Goal: Task Accomplishment & Management: Complete application form

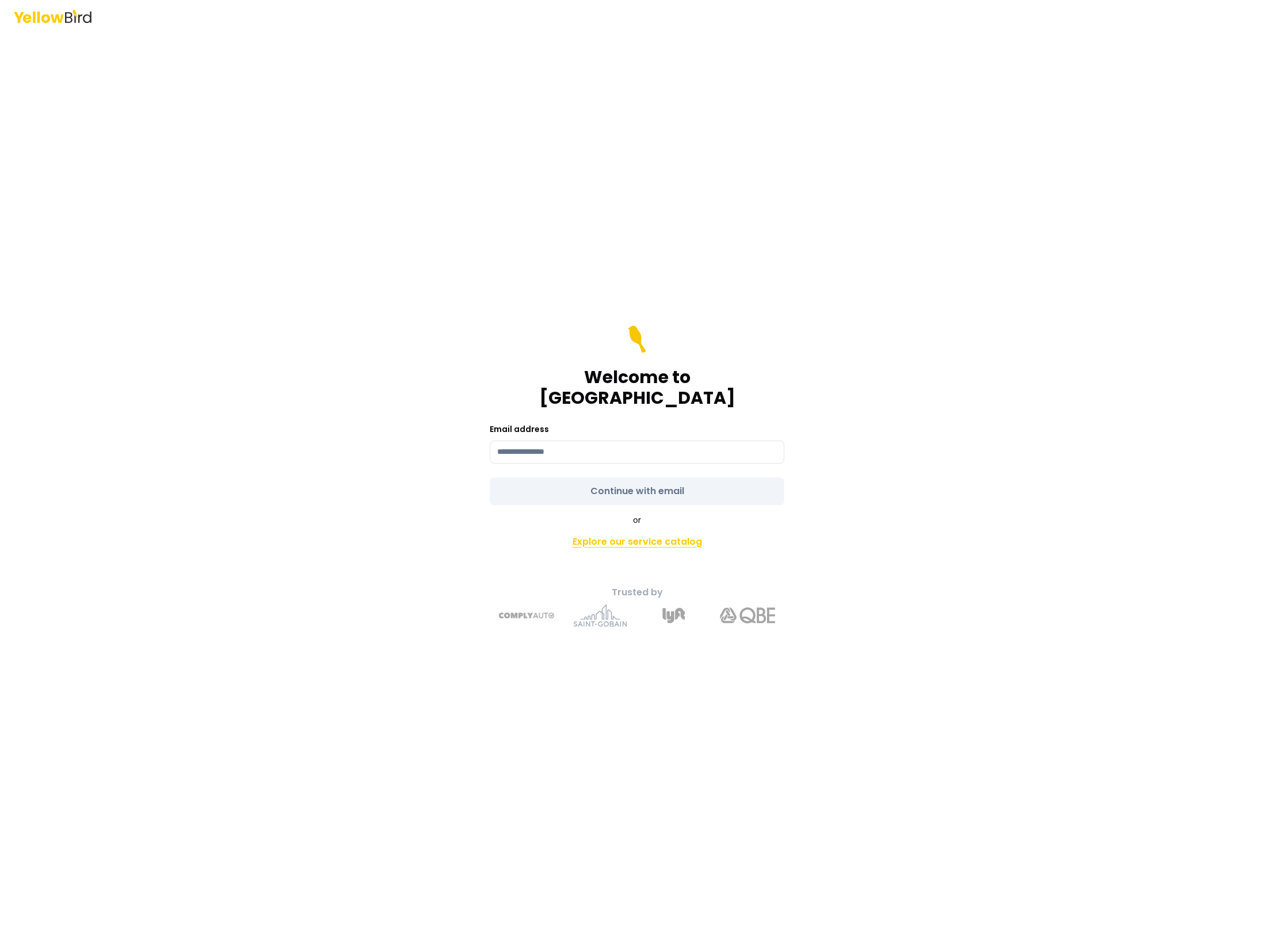
click at [668, 531] on link "Explore our service catalog" at bounding box center [636, 542] width 405 height 23
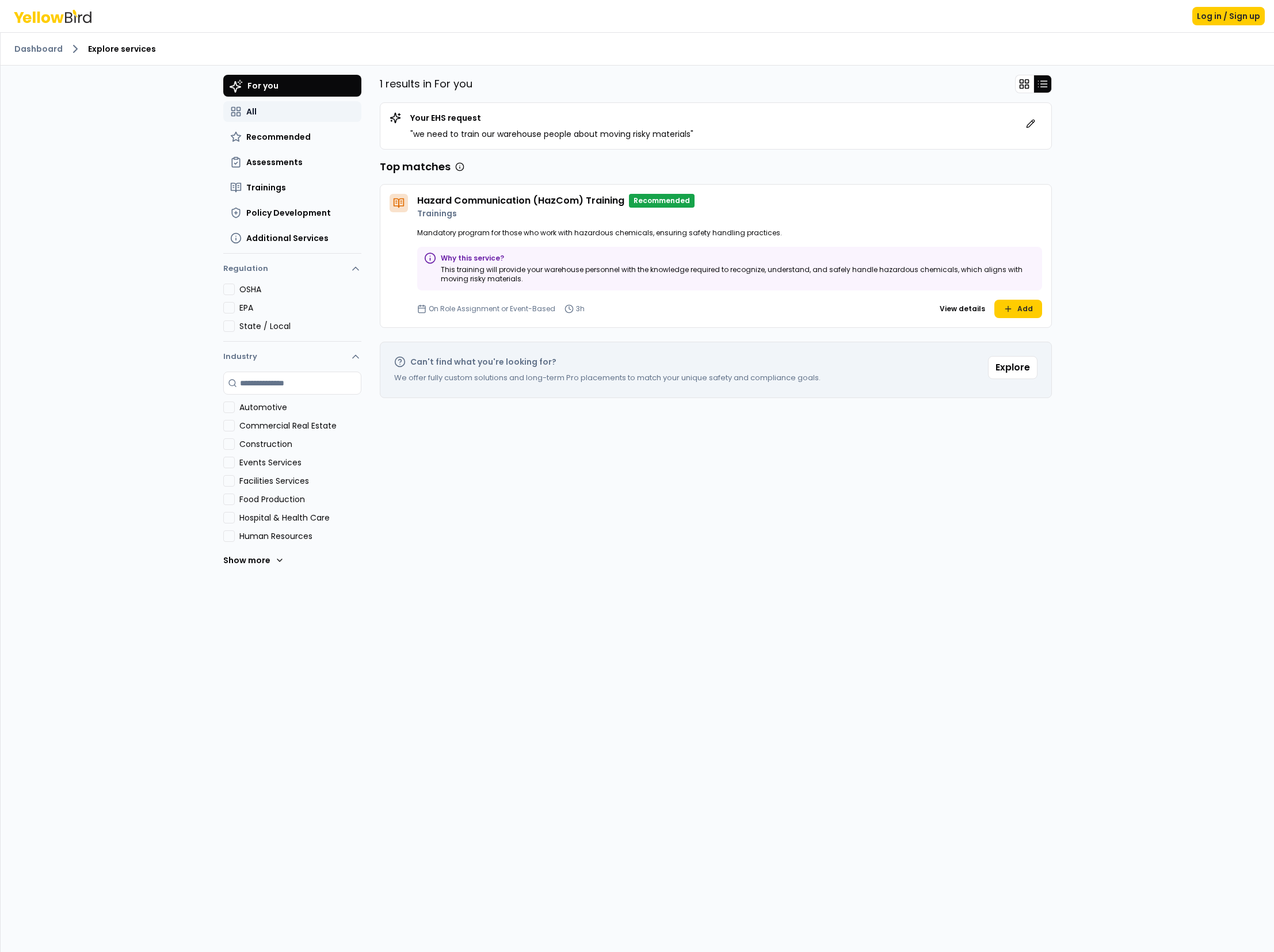
click at [251, 110] on span "All" at bounding box center [251, 111] width 11 height 11
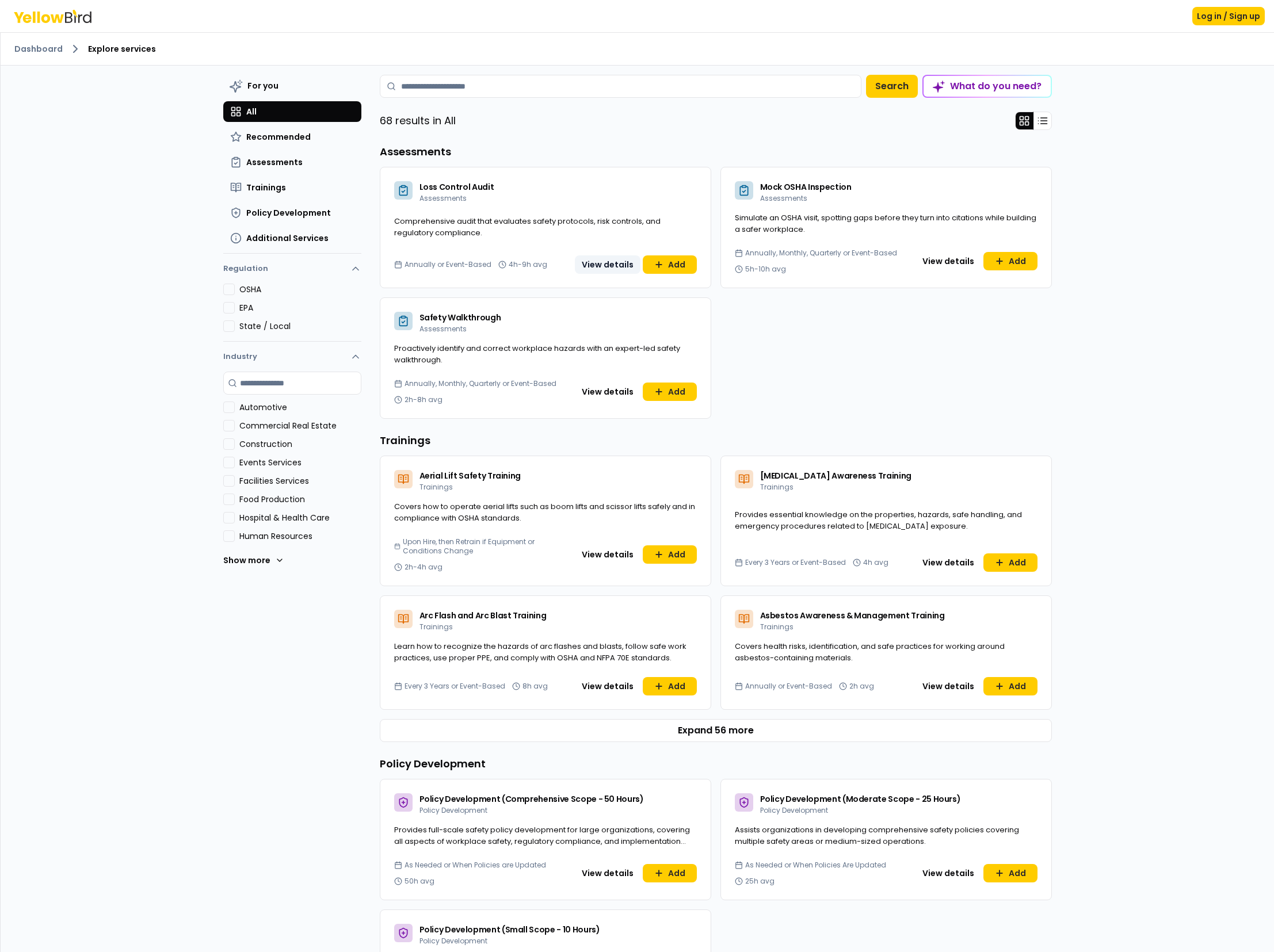
click at [604, 263] on button "View details" at bounding box center [607, 265] width 66 height 19
click at [537, 351] on span "Proactively identify and correct workplace hazards with an expert-led safety wa…" at bounding box center [537, 354] width 286 height 23
click at [461, 322] on span "Safety Walkthrough" at bounding box center [460, 317] width 82 height 11
click at [442, 329] on span "Assessments" at bounding box center [443, 328] width 47 height 10
drag, startPoint x: 478, startPoint y: 408, endPoint x: 506, endPoint y: 453, distance: 53.0
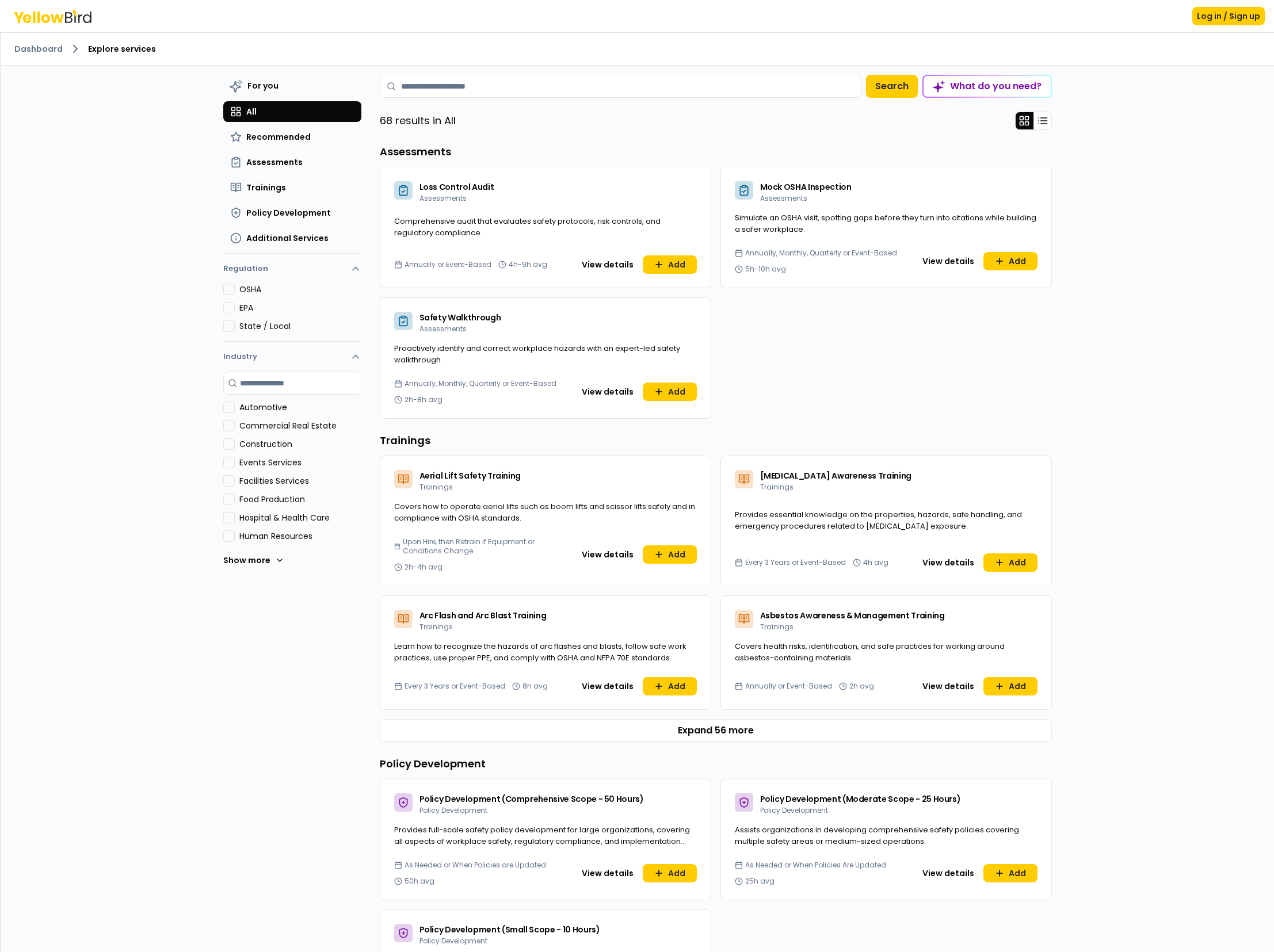
click at [479, 408] on div "Annually, Monthly, Quarterly or Event-Based 2h-8h avg View details Add" at bounding box center [545, 398] width 330 height 39
click at [614, 553] on button "View details" at bounding box center [607, 554] width 66 height 19
click at [946, 260] on button "View details" at bounding box center [948, 261] width 66 height 19
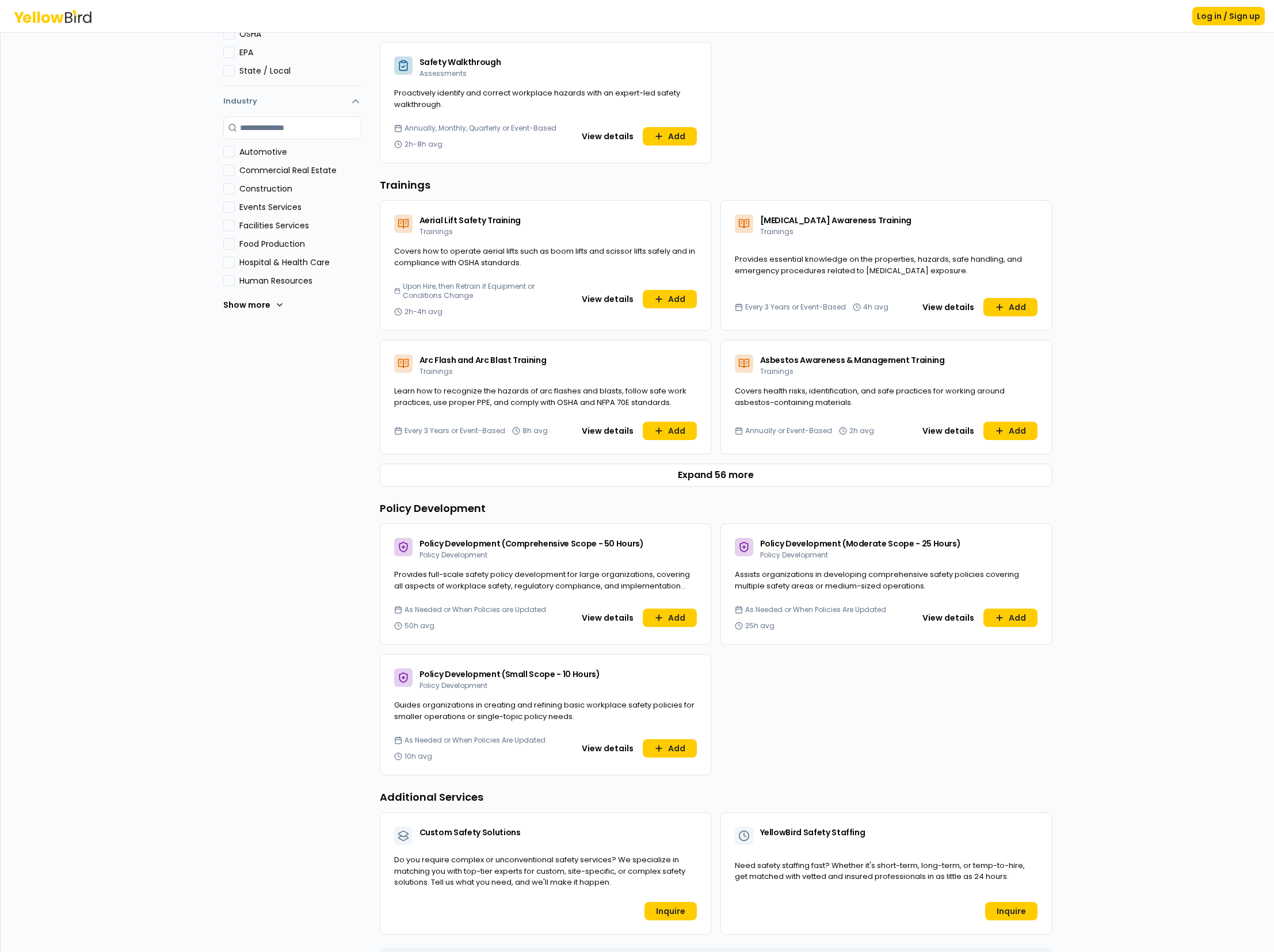
scroll to position [257, 0]
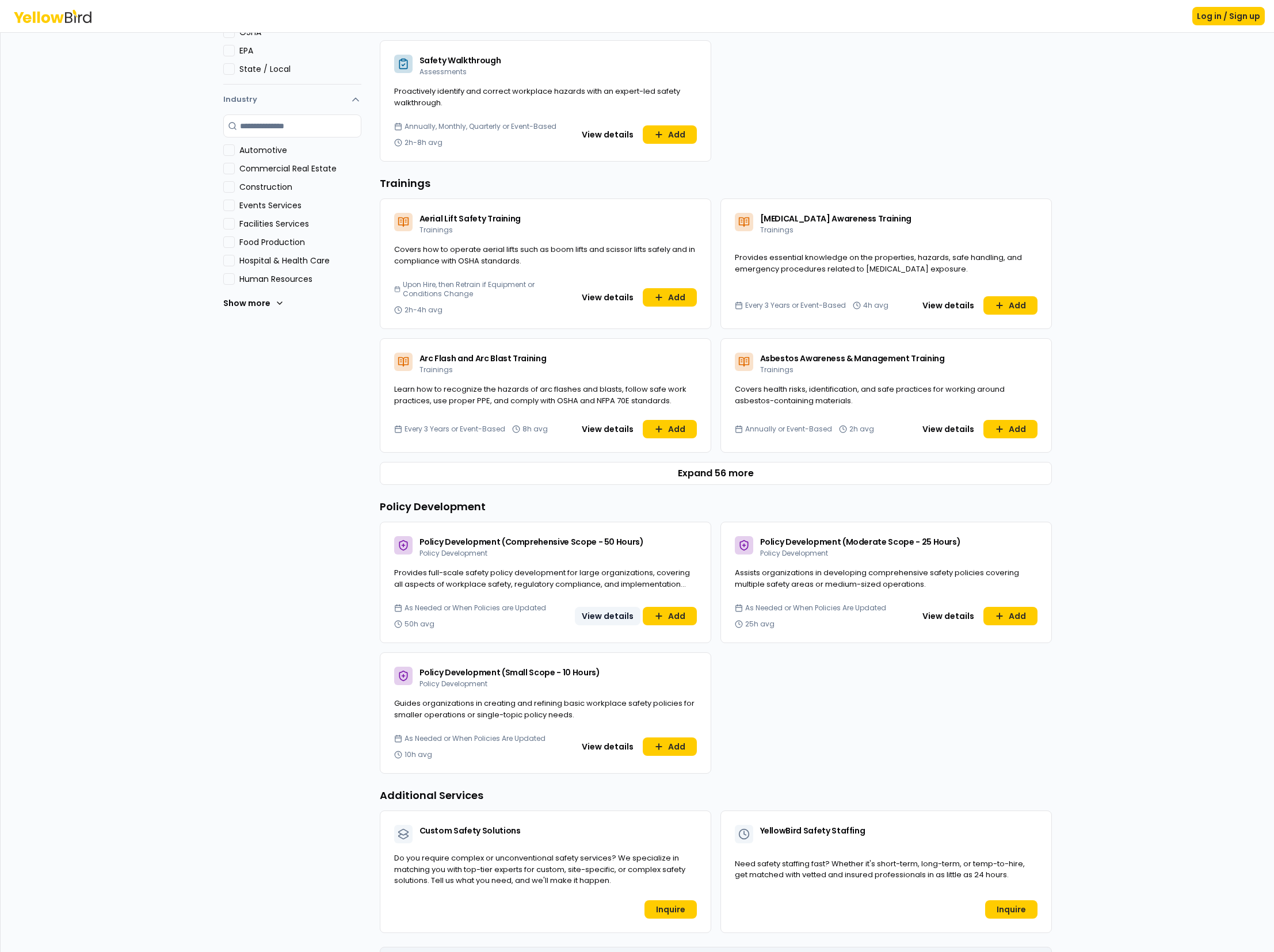
click at [613, 612] on button "View details" at bounding box center [607, 616] width 66 height 19
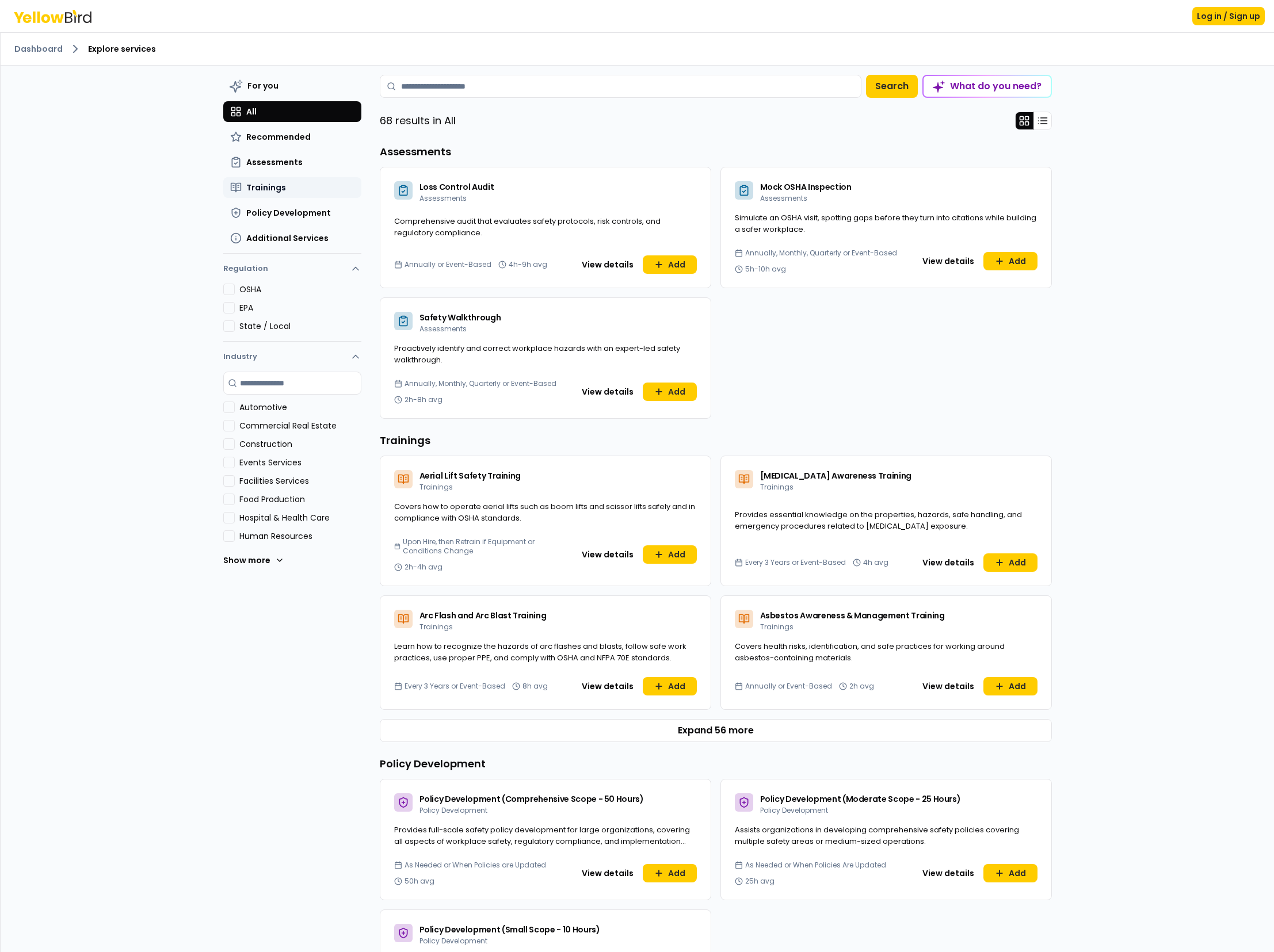
click at [275, 187] on span "Trainings" at bounding box center [266, 187] width 40 height 11
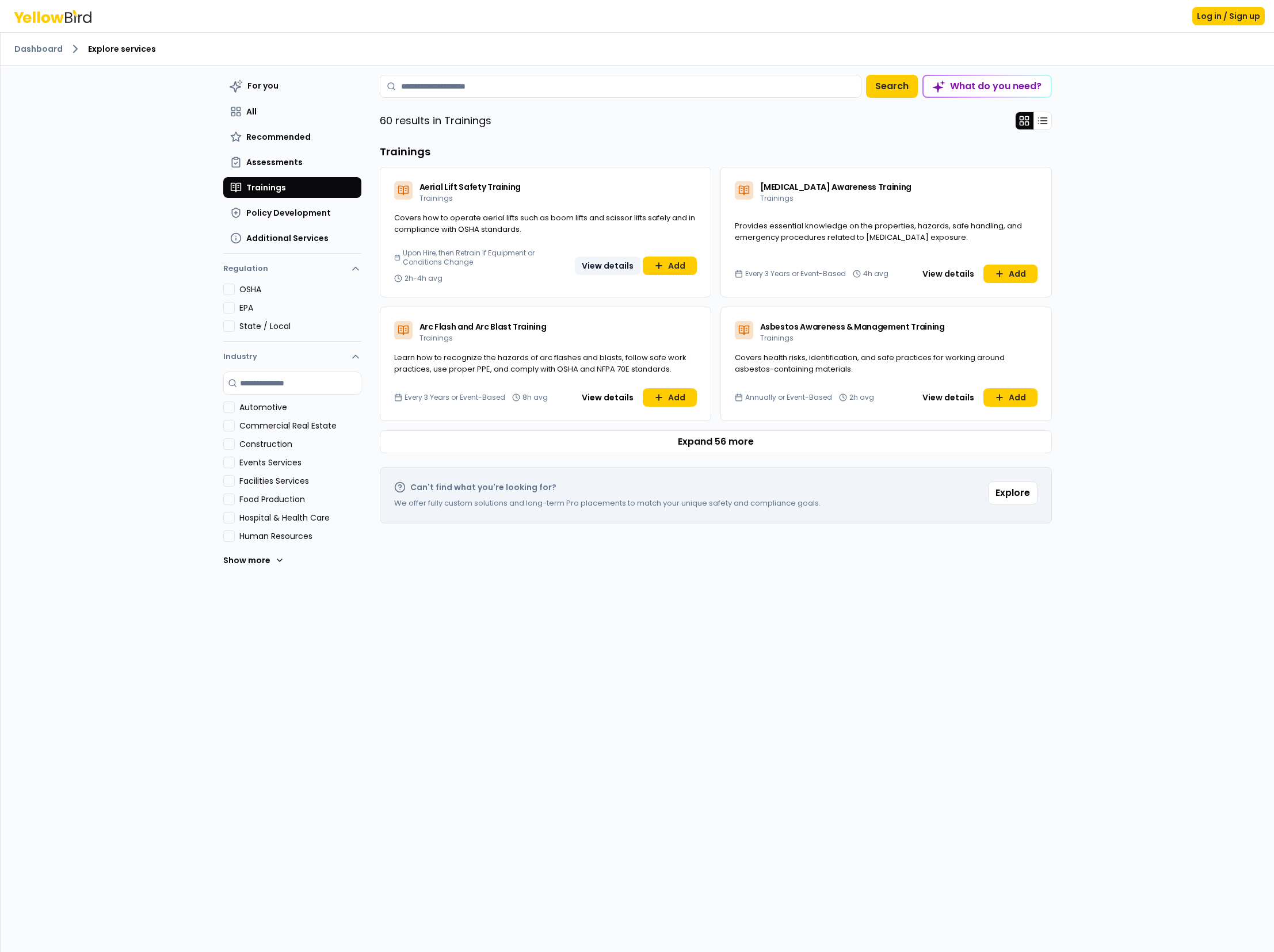
click at [611, 264] on button "View details" at bounding box center [607, 266] width 66 height 19
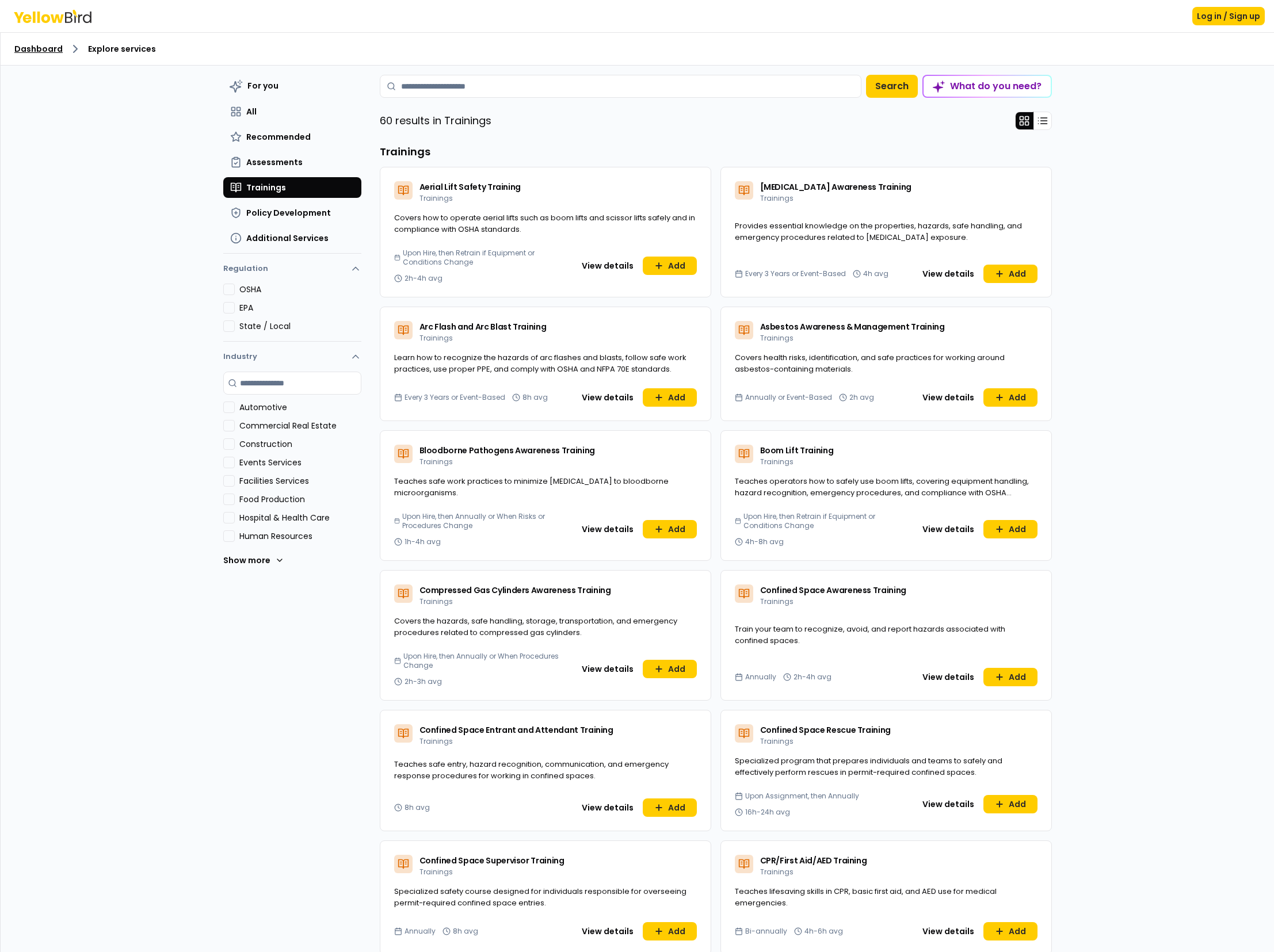
click at [45, 50] on link "Dashboard" at bounding box center [39, 49] width 49 height 11
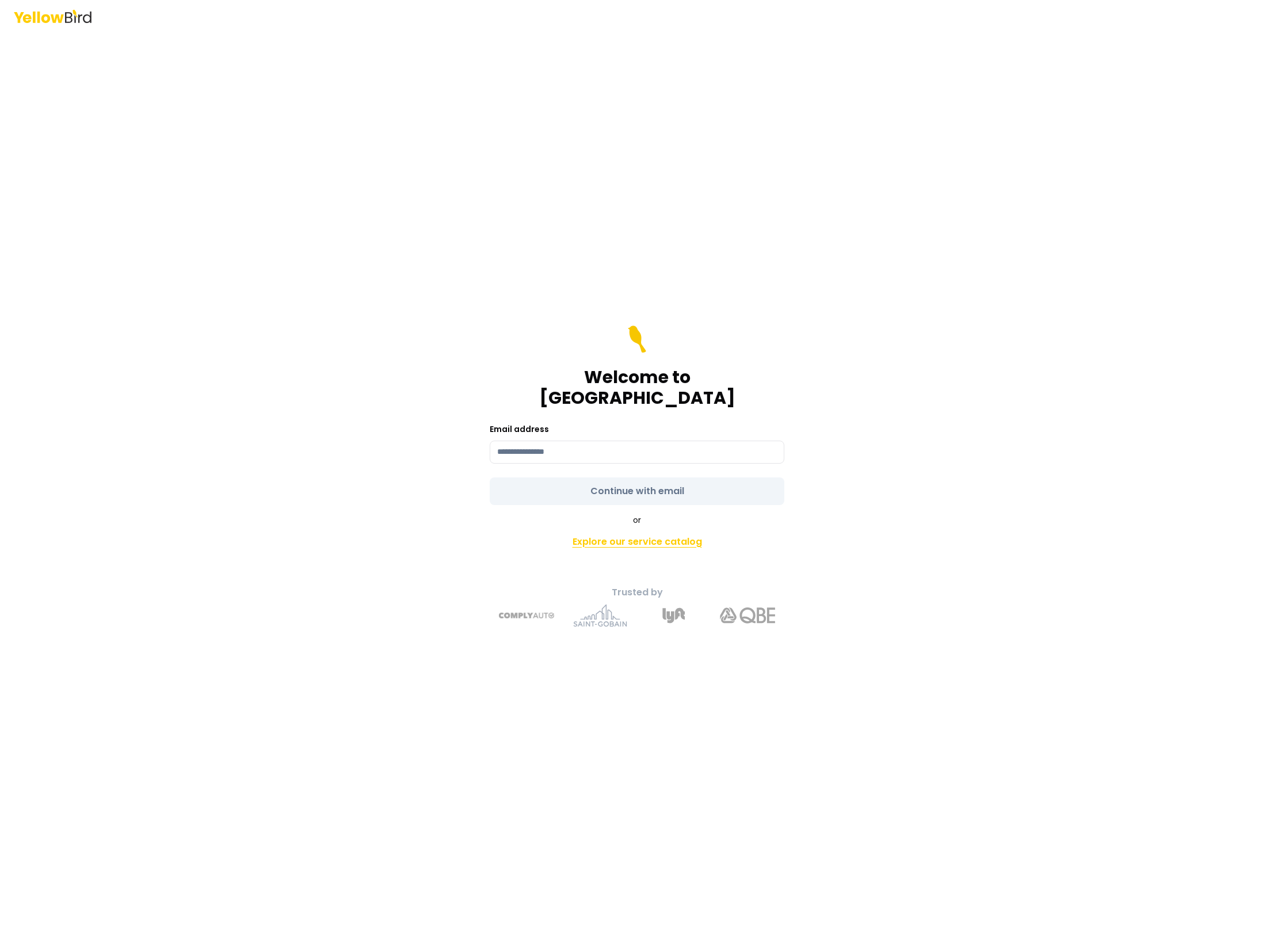
click at [624, 531] on link "Explore our service catalog" at bounding box center [636, 542] width 405 height 23
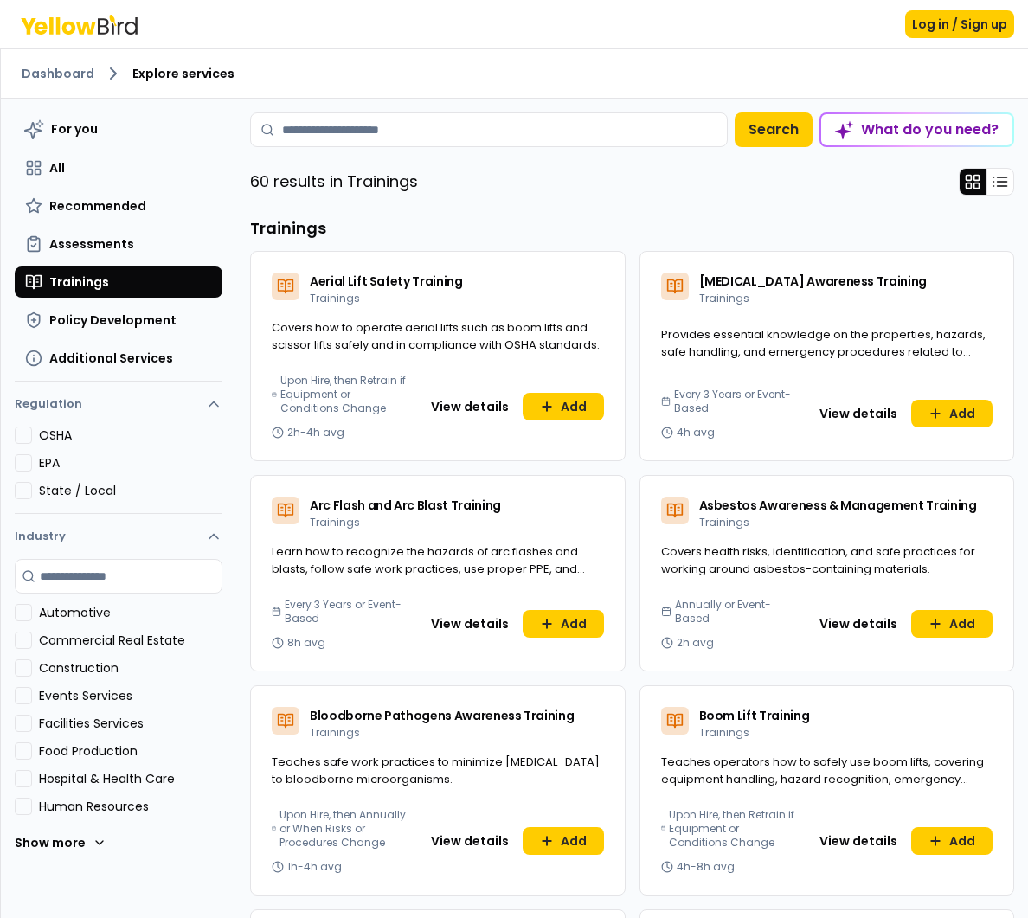
click at [858, 133] on div "What do you need?" at bounding box center [916, 129] width 191 height 31
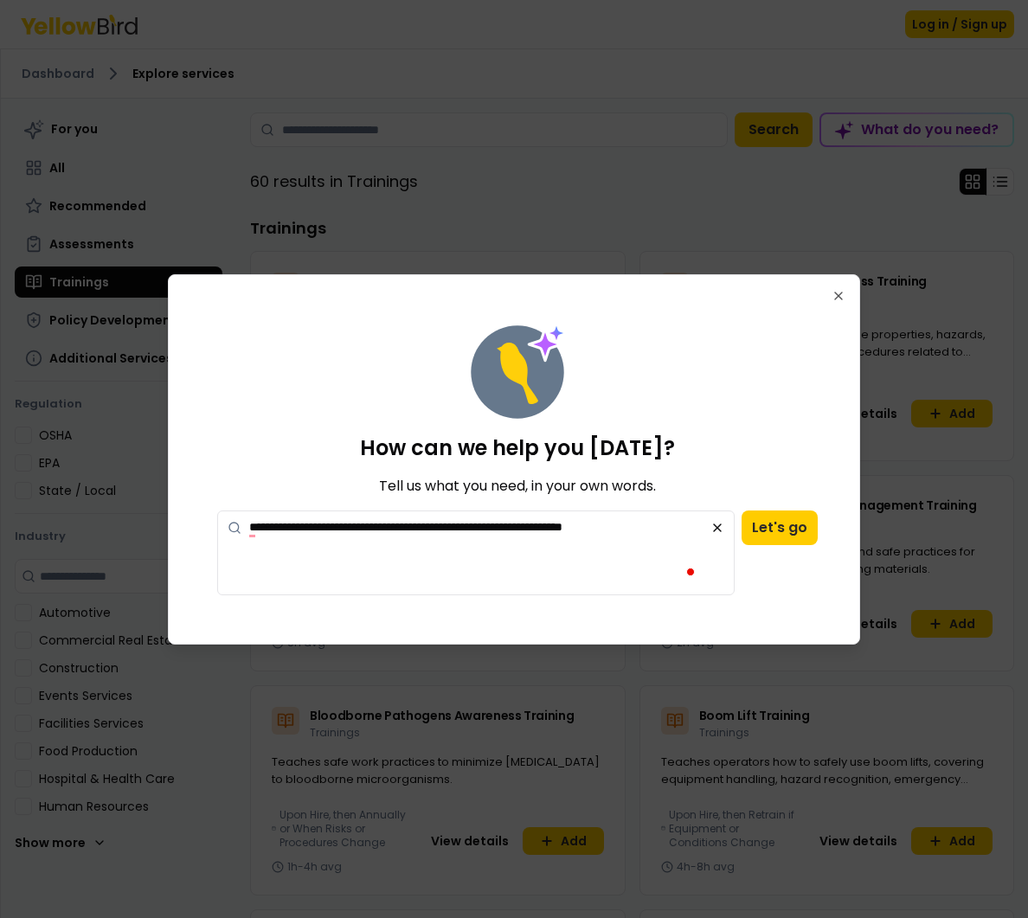
type textarea "**********"
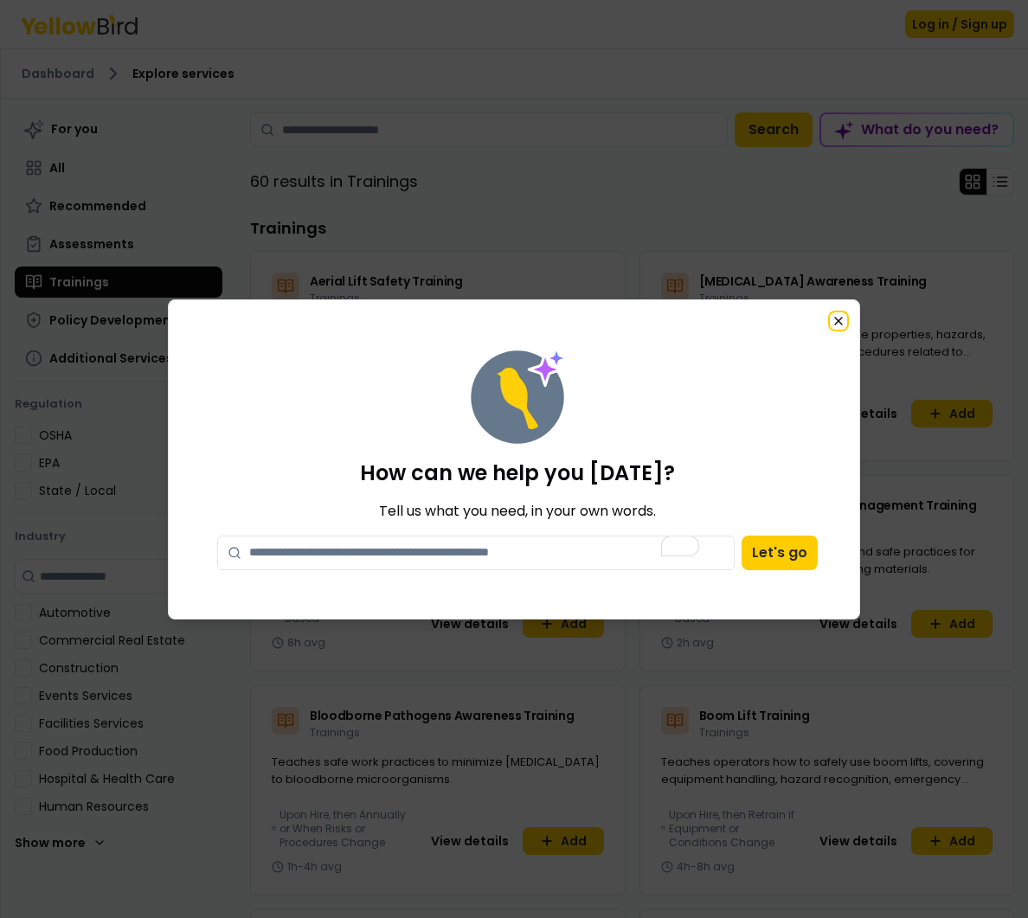
click at [841, 318] on icon "button" at bounding box center [839, 321] width 14 height 14
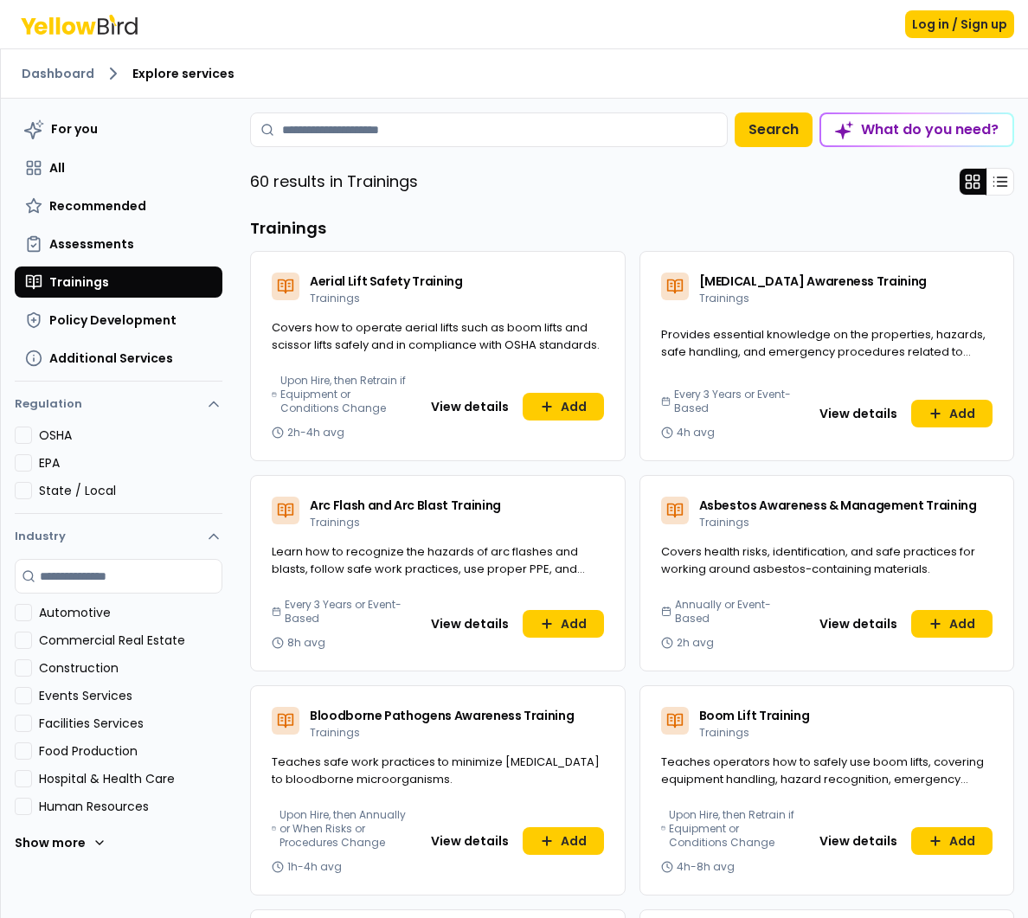
click at [916, 129] on div "What do you need?" at bounding box center [916, 129] width 191 height 31
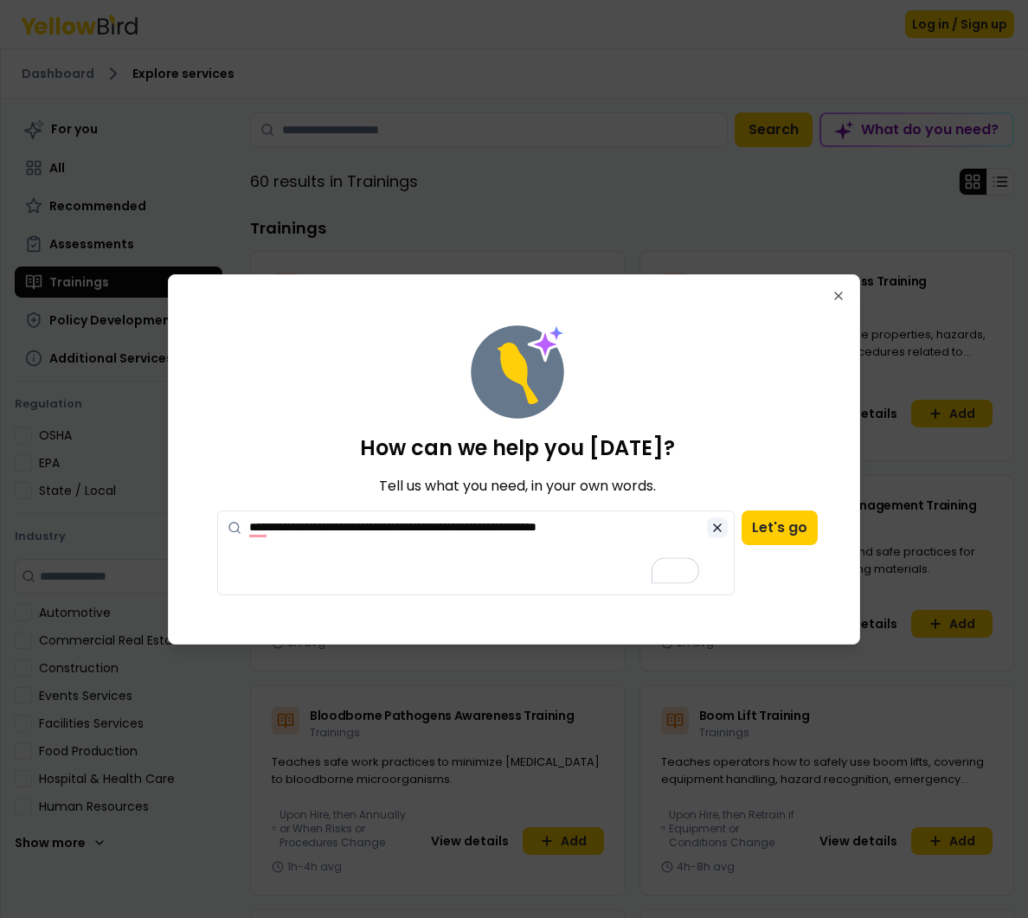
click at [715, 524] on icon at bounding box center [717, 528] width 14 height 14
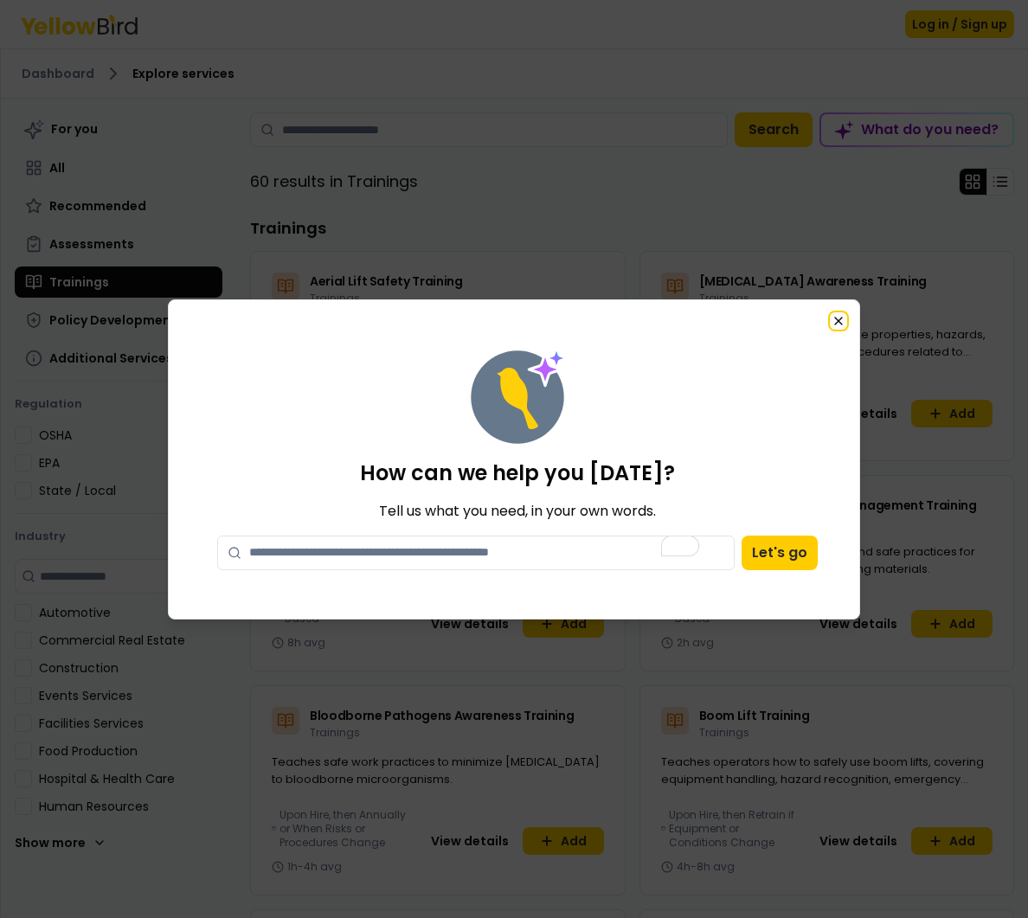
click at [843, 315] on icon "button" at bounding box center [839, 321] width 14 height 14
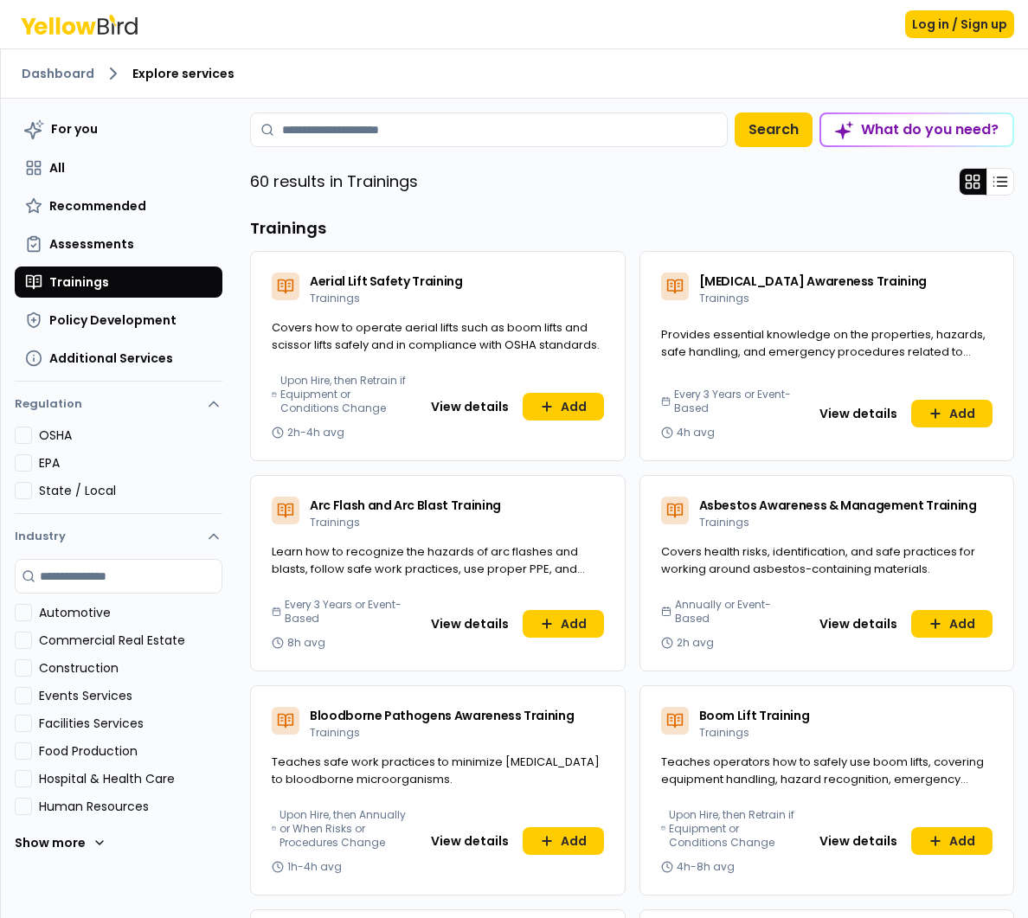
click at [873, 132] on div "What do you need?" at bounding box center [916, 129] width 191 height 31
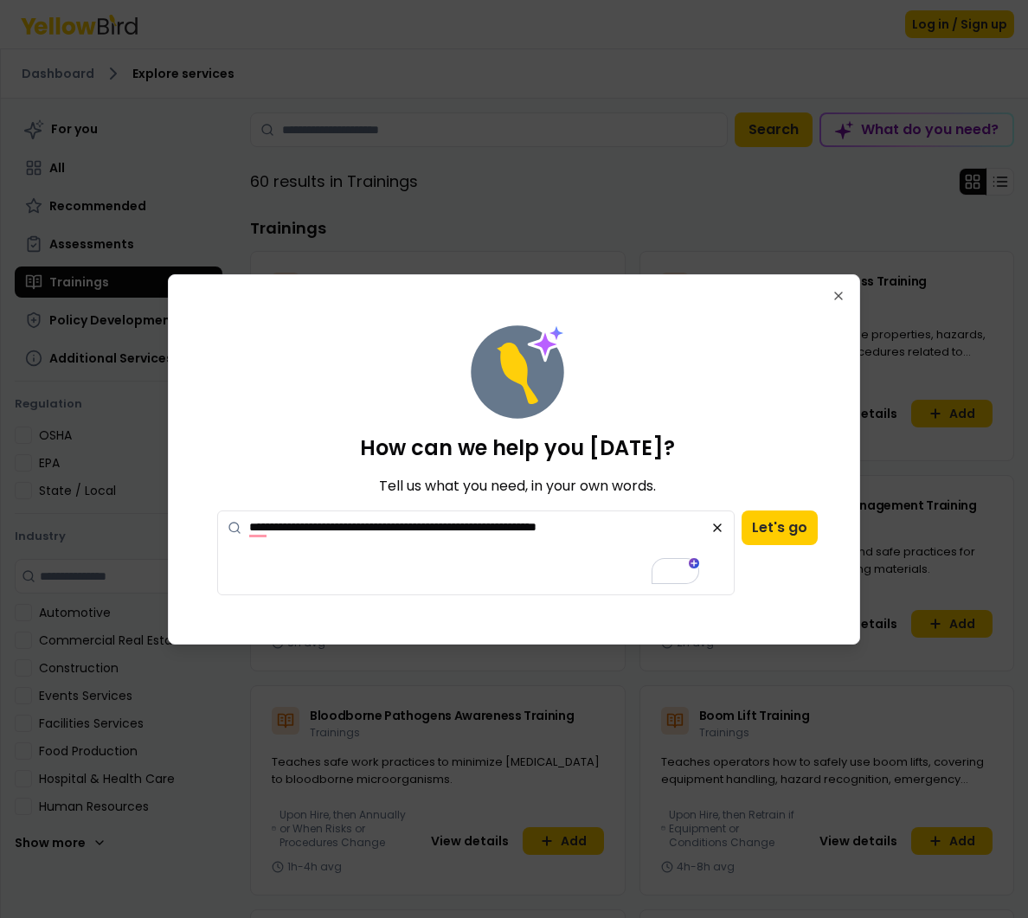
click at [591, 529] on textarea "**********" at bounding box center [475, 553] width 517 height 85
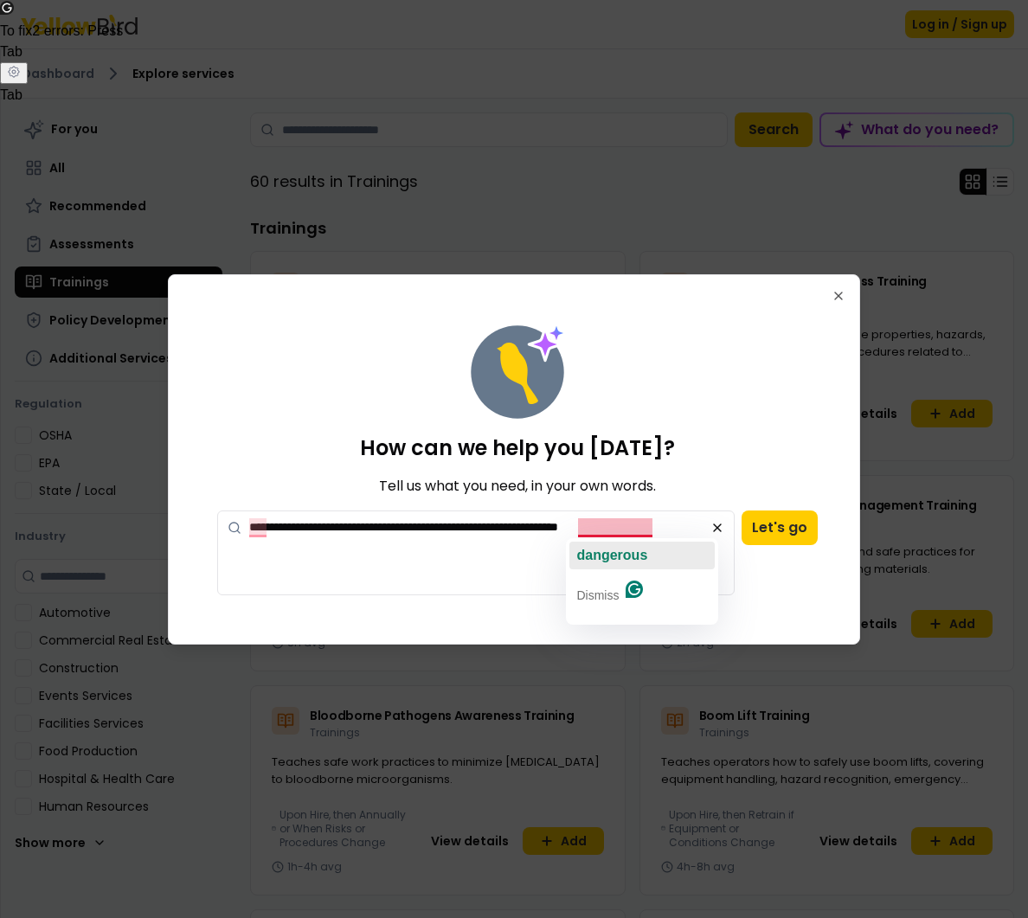
click at [608, 562] on span "dangerous" at bounding box center [611, 555] width 71 height 15
type textarea "**********"
click at [316, 549] on textarea "**********" at bounding box center [475, 553] width 517 height 85
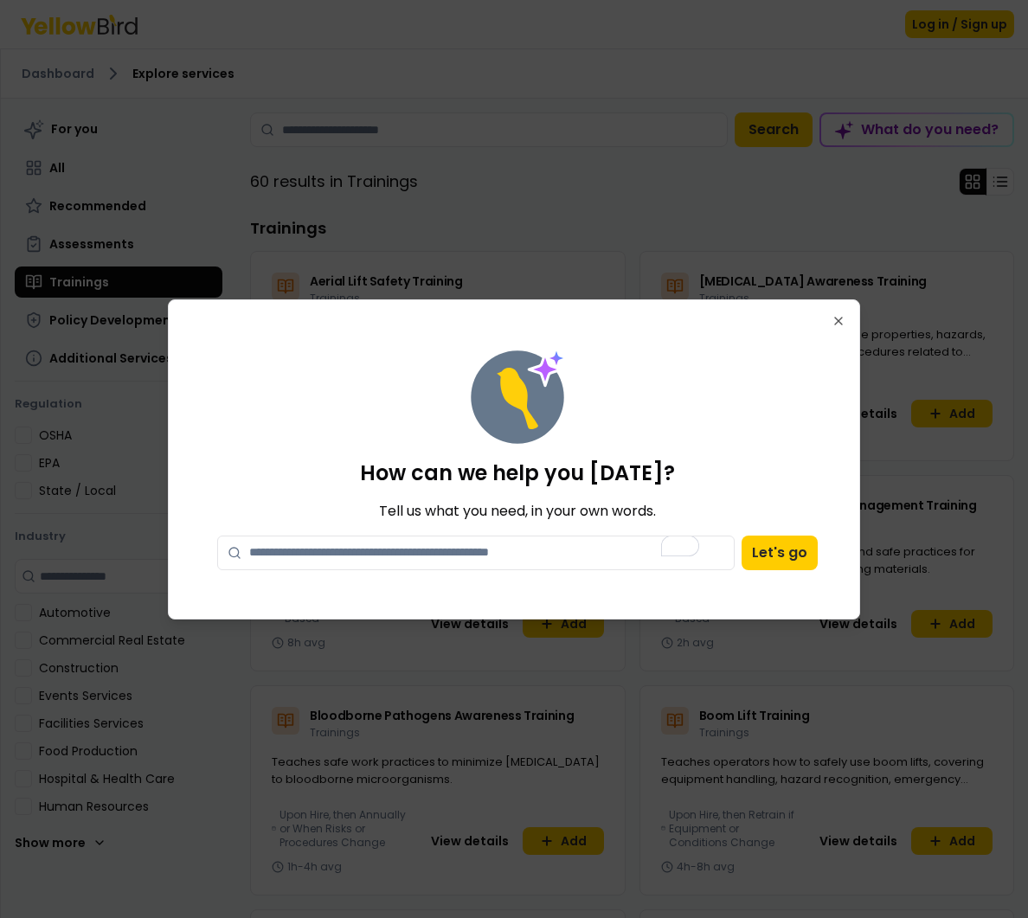
type textarea "*"
click at [840, 322] on icon "button" at bounding box center [839, 321] width 14 height 14
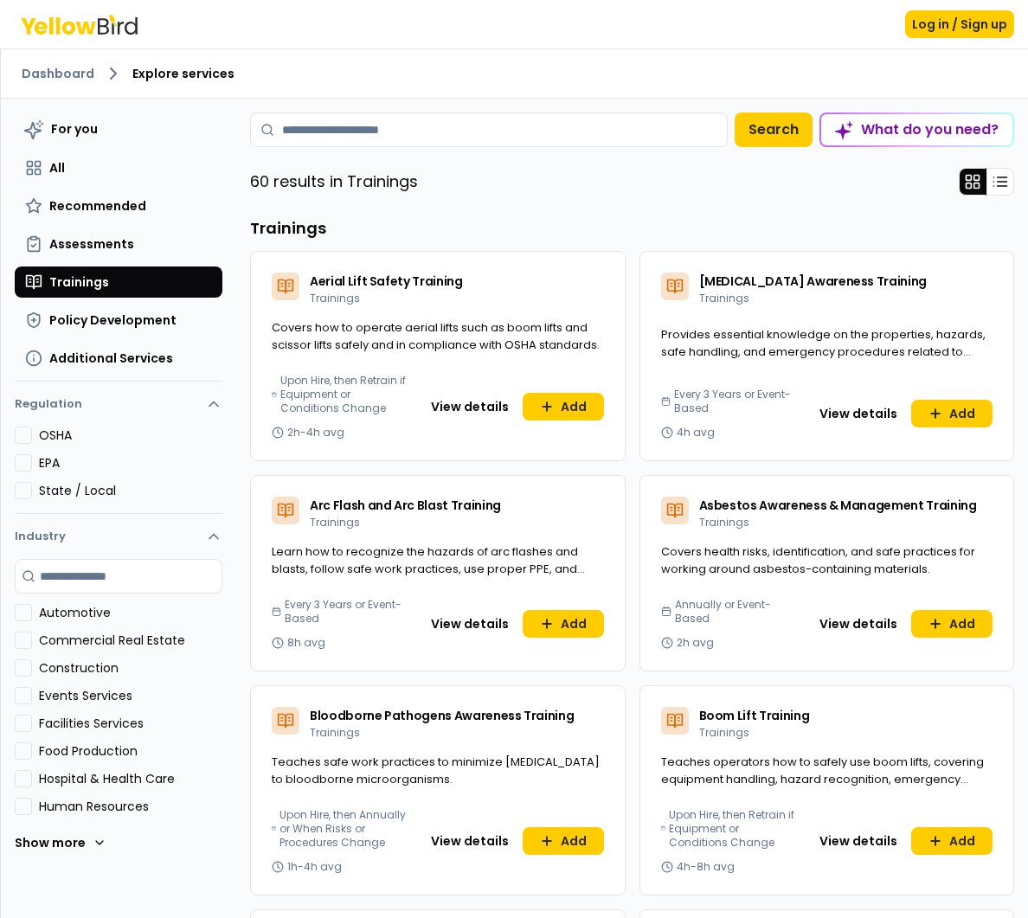
click at [922, 132] on div "What do you need?" at bounding box center [916, 129] width 191 height 31
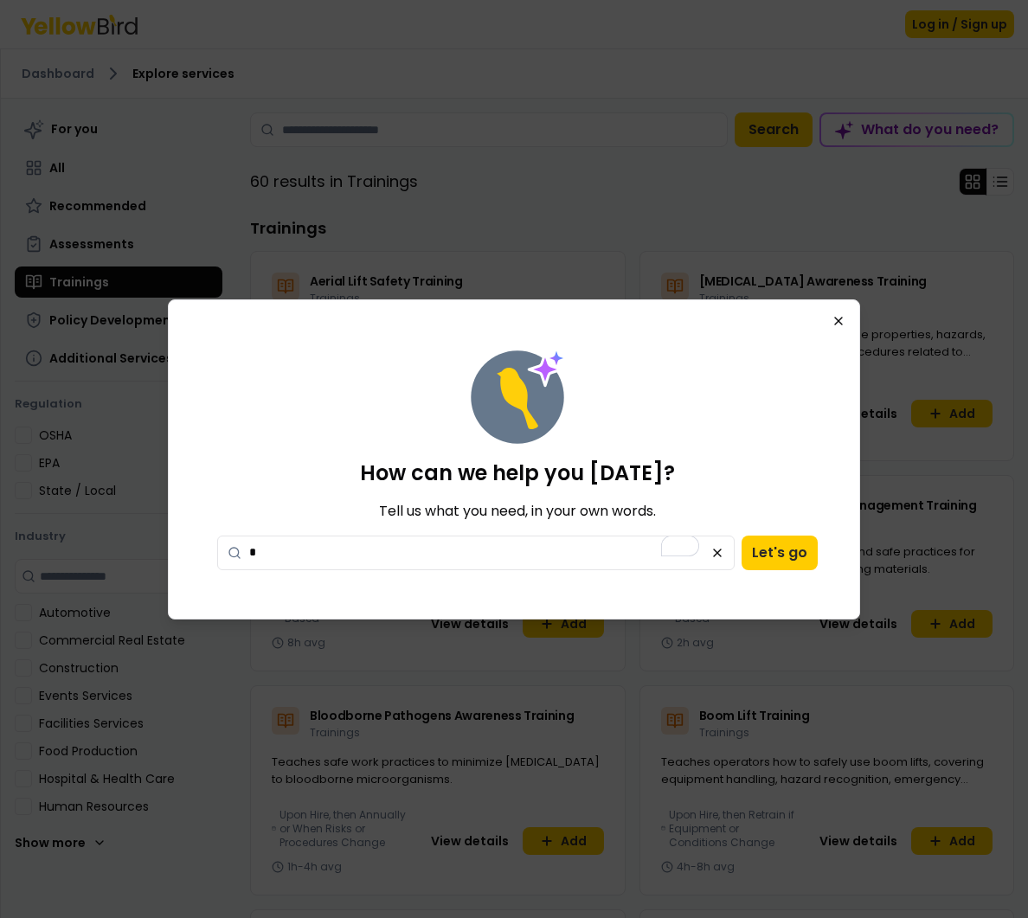
type textarea "*"
click at [842, 318] on icon "button" at bounding box center [839, 321] width 14 height 14
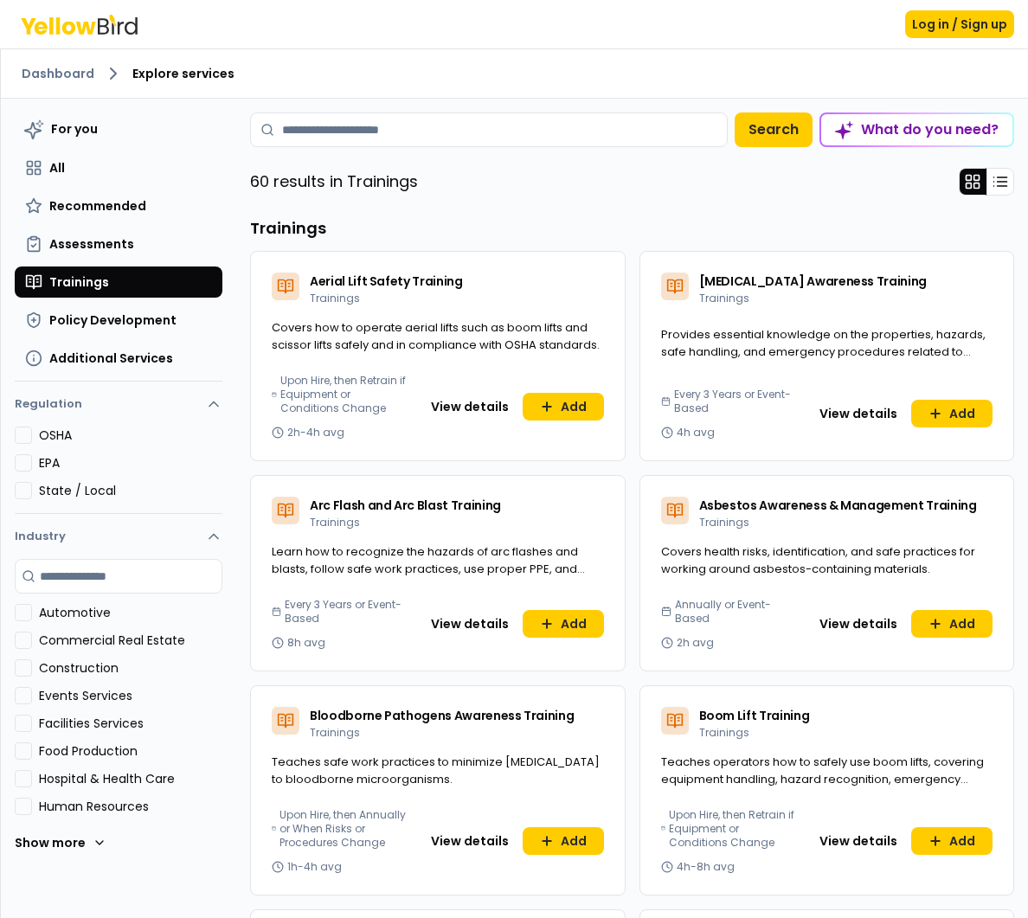
click at [877, 133] on div "What do you need?" at bounding box center [916, 129] width 191 height 31
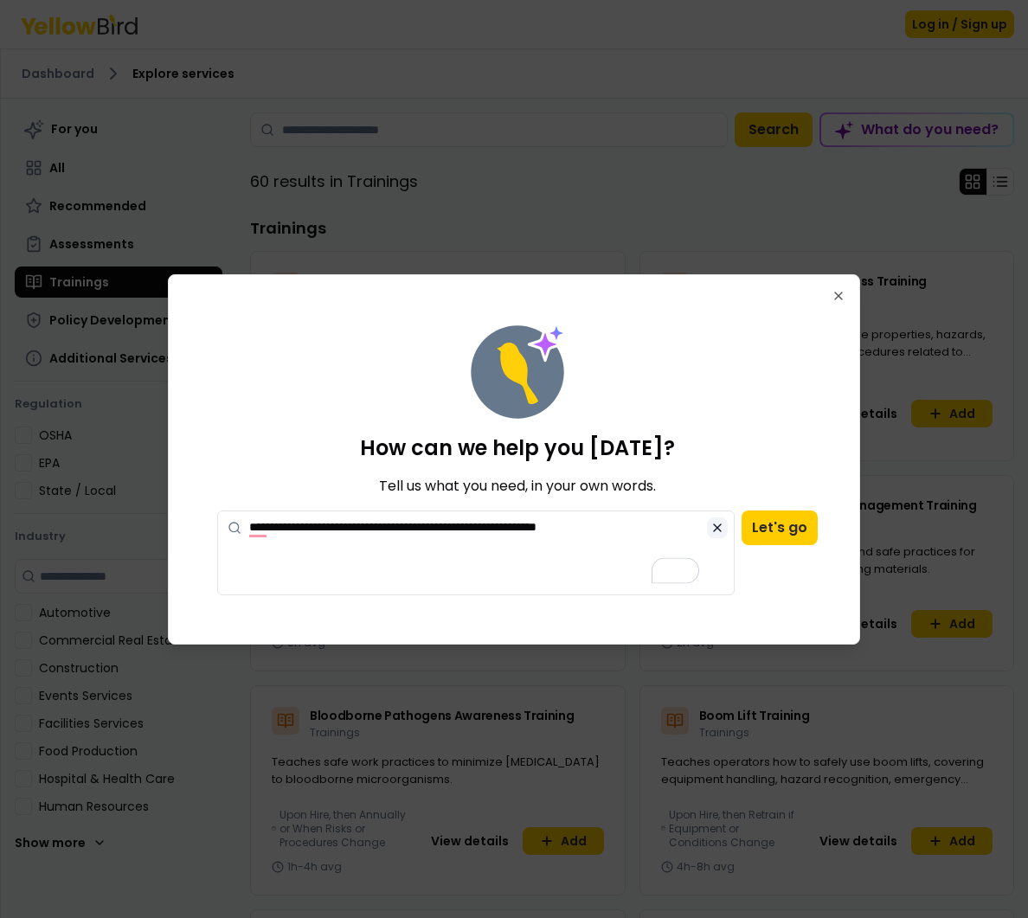
click at [717, 532] on icon at bounding box center [717, 528] width 14 height 14
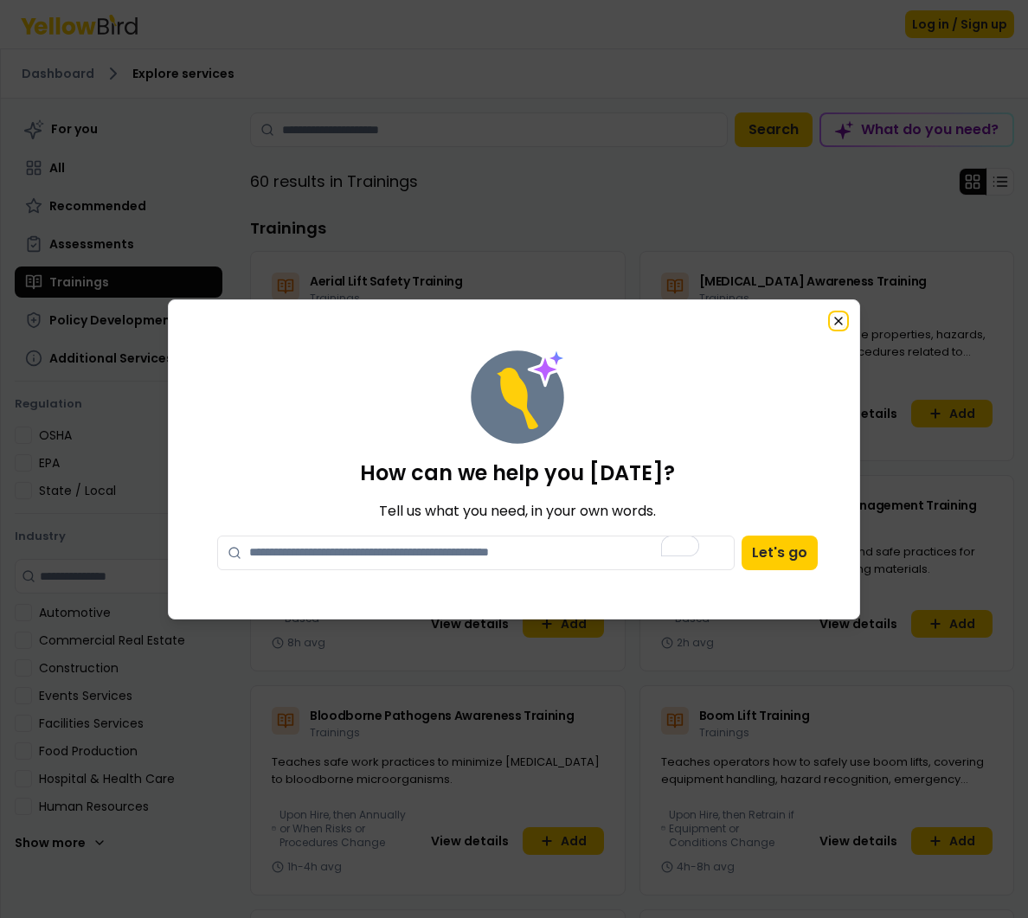
click at [842, 324] on icon "button" at bounding box center [838, 321] width 7 height 7
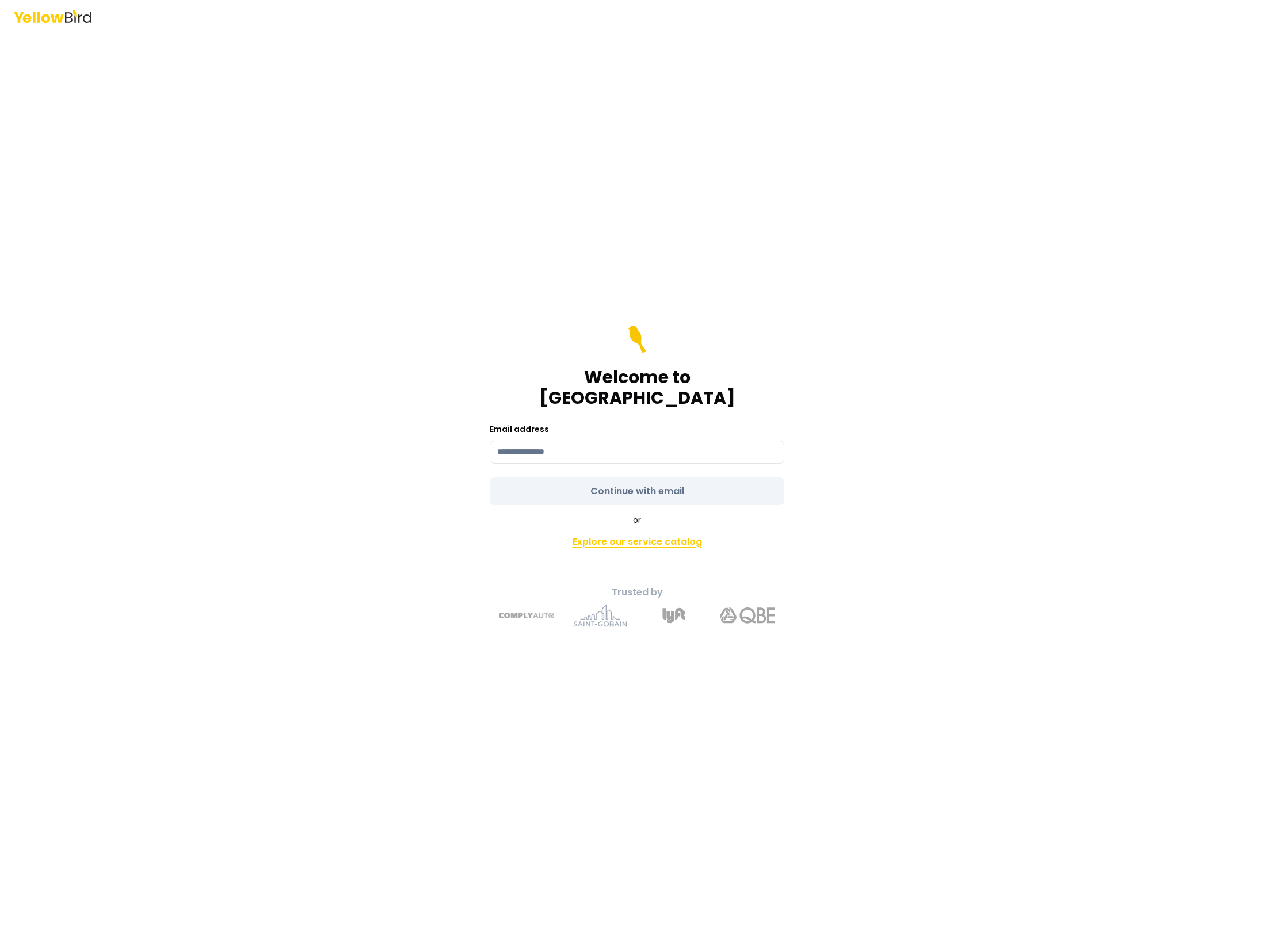
click at [644, 534] on link "Explore our service catalog" at bounding box center [636, 542] width 405 height 23
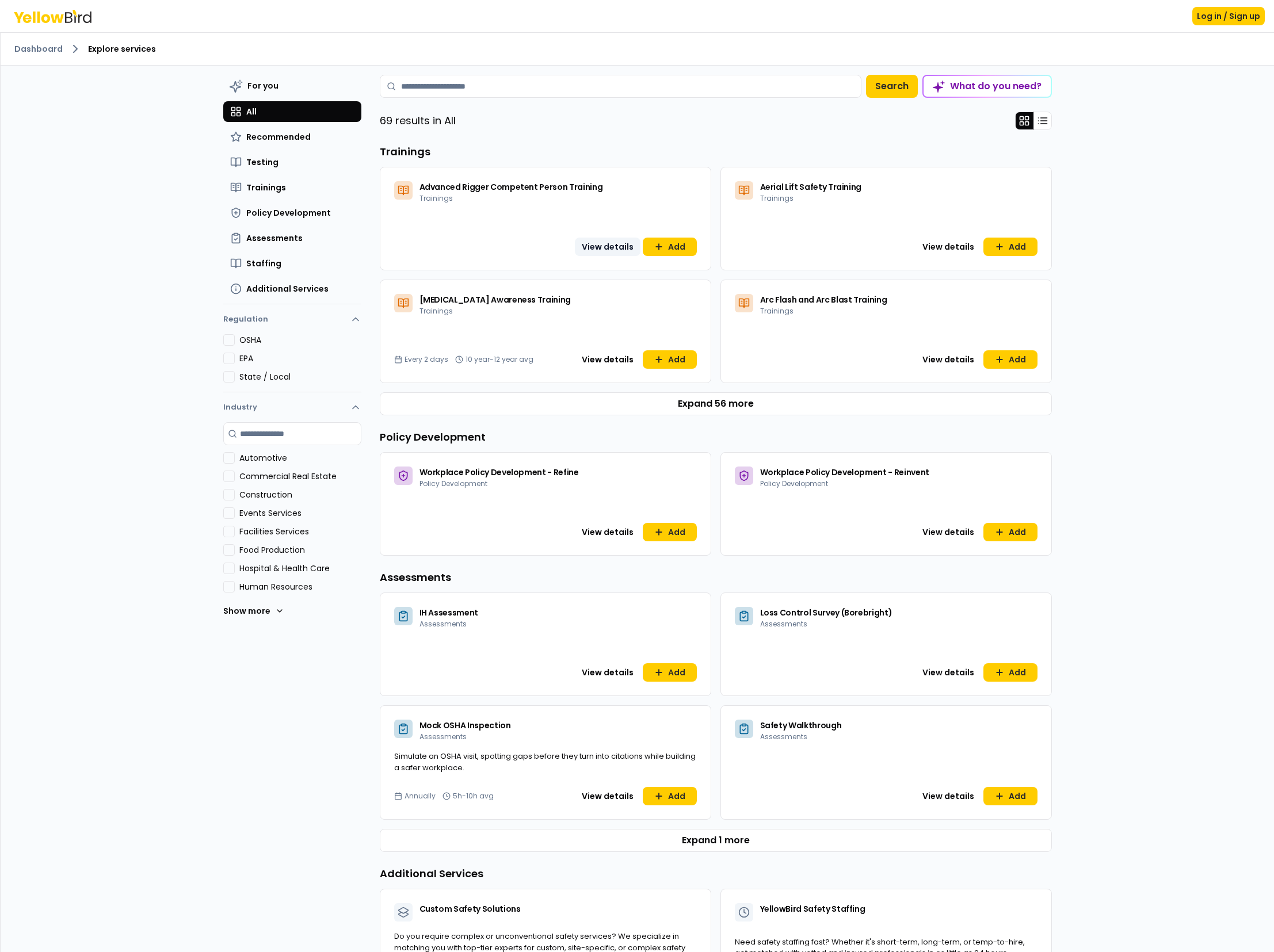
click at [594, 246] on button "View details" at bounding box center [607, 247] width 66 height 19
click at [942, 248] on button "View details" at bounding box center [948, 247] width 66 height 19
click at [620, 364] on button "View details" at bounding box center [607, 360] width 66 height 19
click at [934, 358] on button "View details" at bounding box center [948, 360] width 66 height 19
click at [607, 533] on button "View details" at bounding box center [607, 533] width 66 height 19
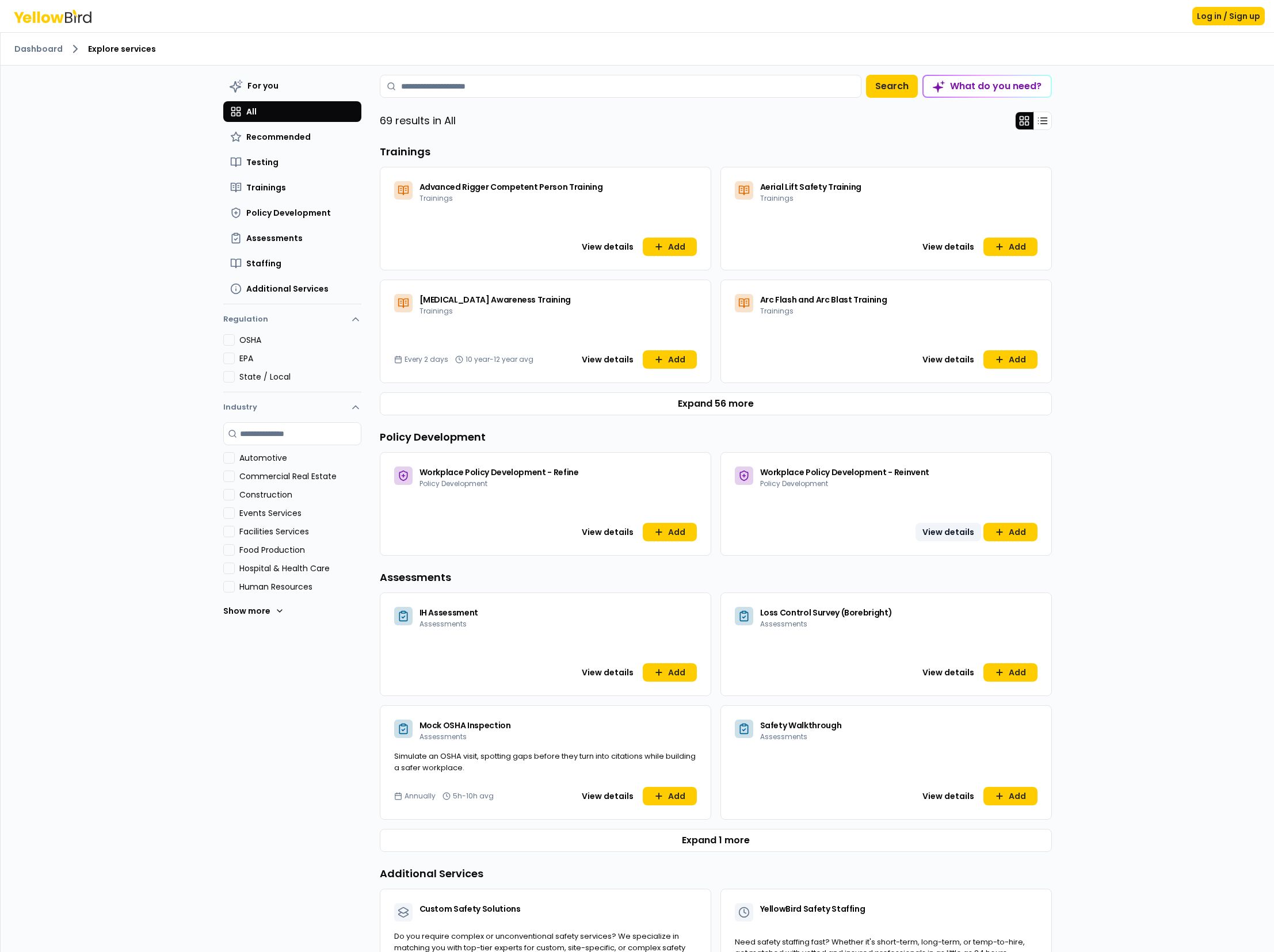
click at [951, 532] on button "View details" at bounding box center [948, 533] width 66 height 19
click at [692, 404] on button "Expand 56 more" at bounding box center [715, 404] width 672 height 23
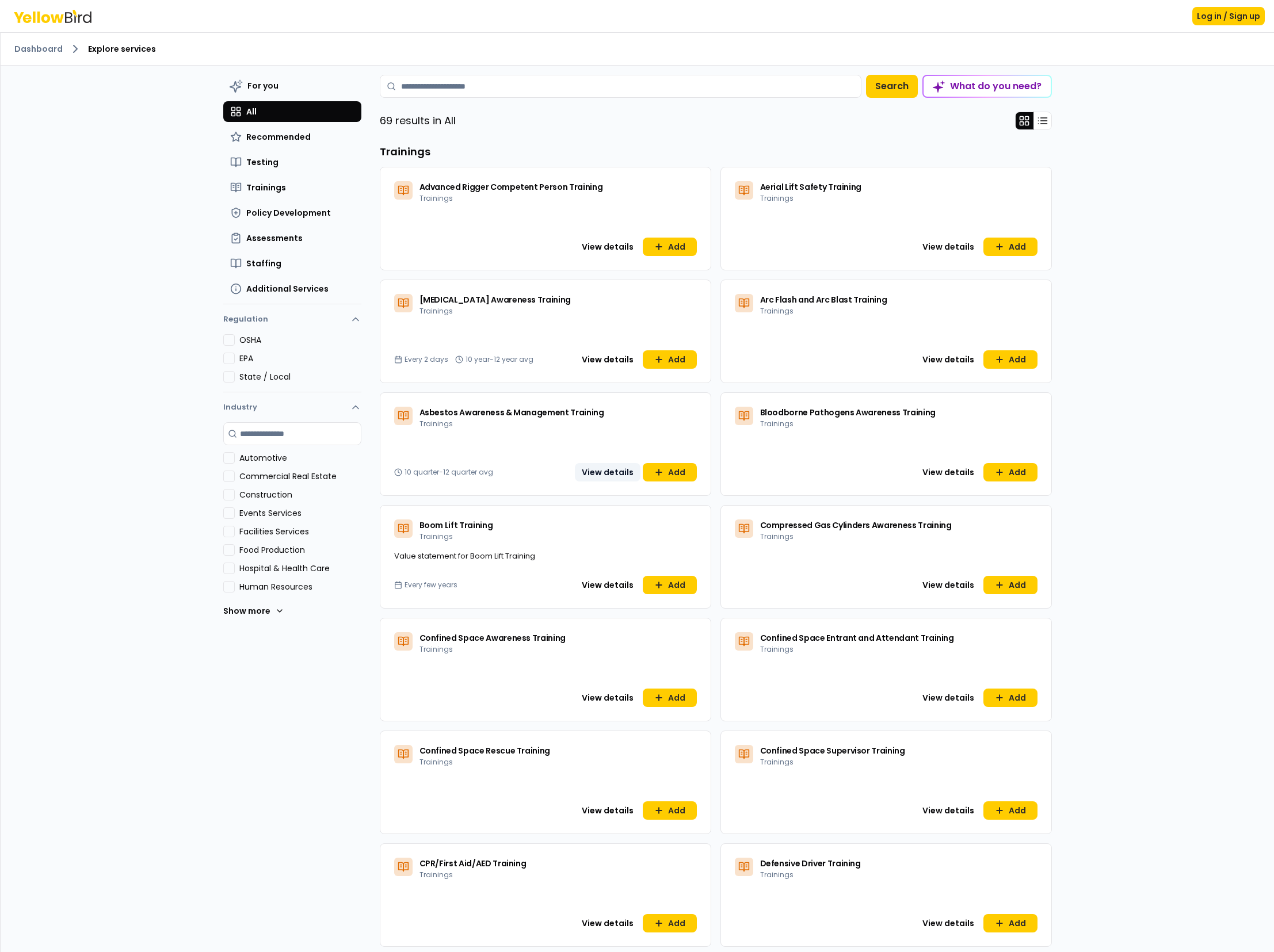
click at [612, 471] on button "View details" at bounding box center [607, 473] width 66 height 19
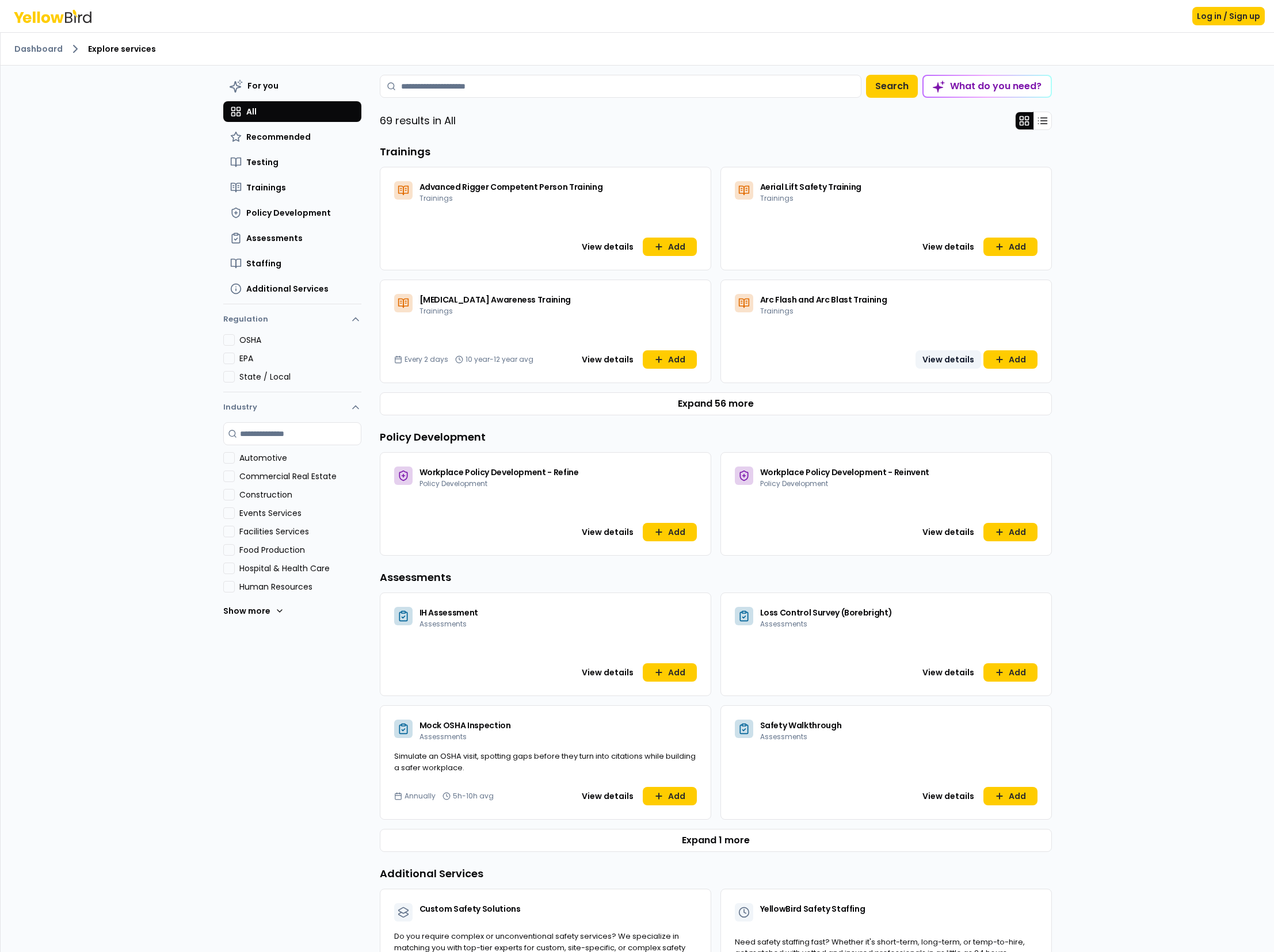
click at [938, 361] on button "View details" at bounding box center [948, 360] width 66 height 19
click at [682, 401] on button "Expand 56 more" at bounding box center [715, 404] width 672 height 23
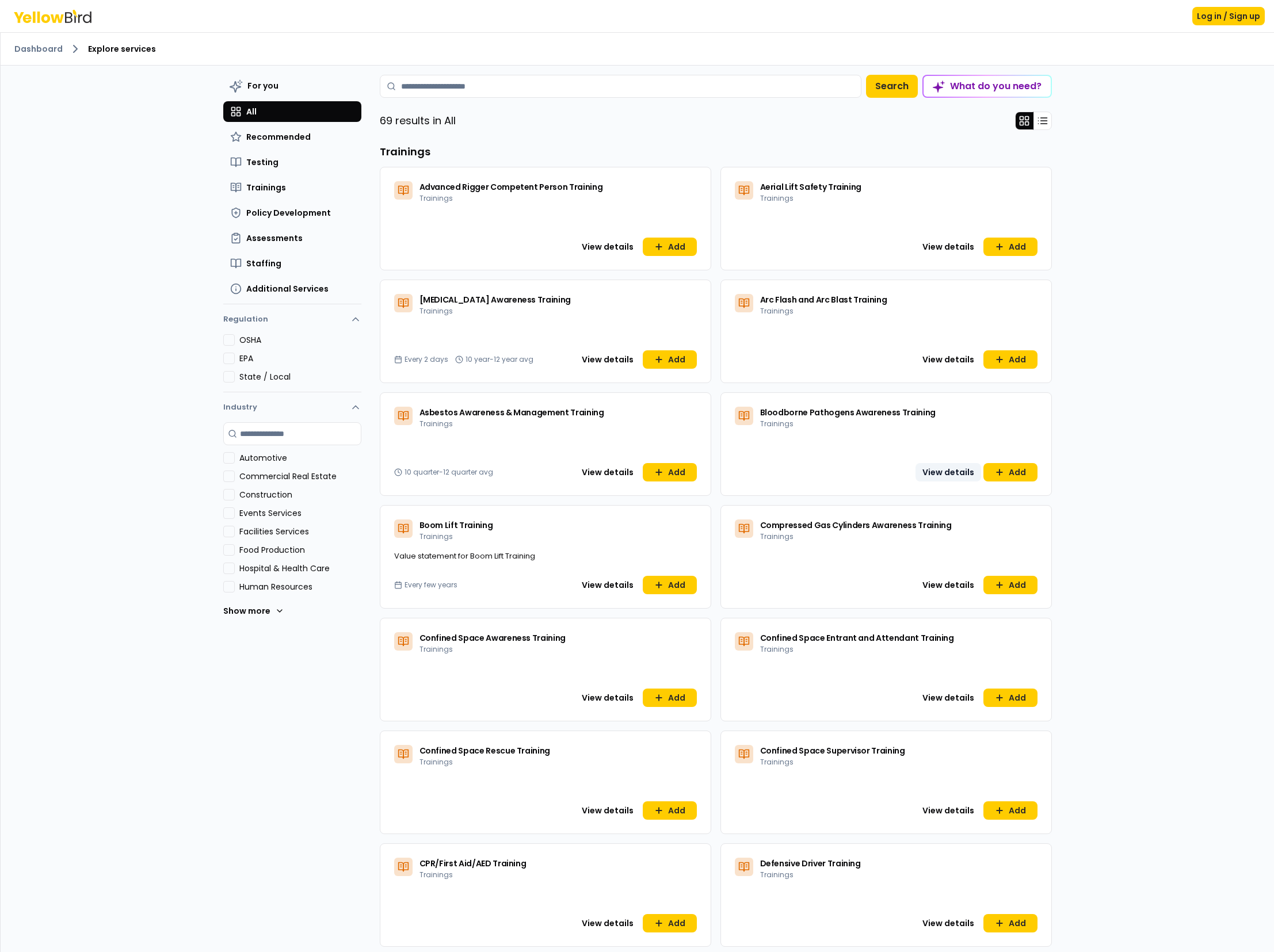
click at [944, 471] on button "View details" at bounding box center [948, 473] width 66 height 19
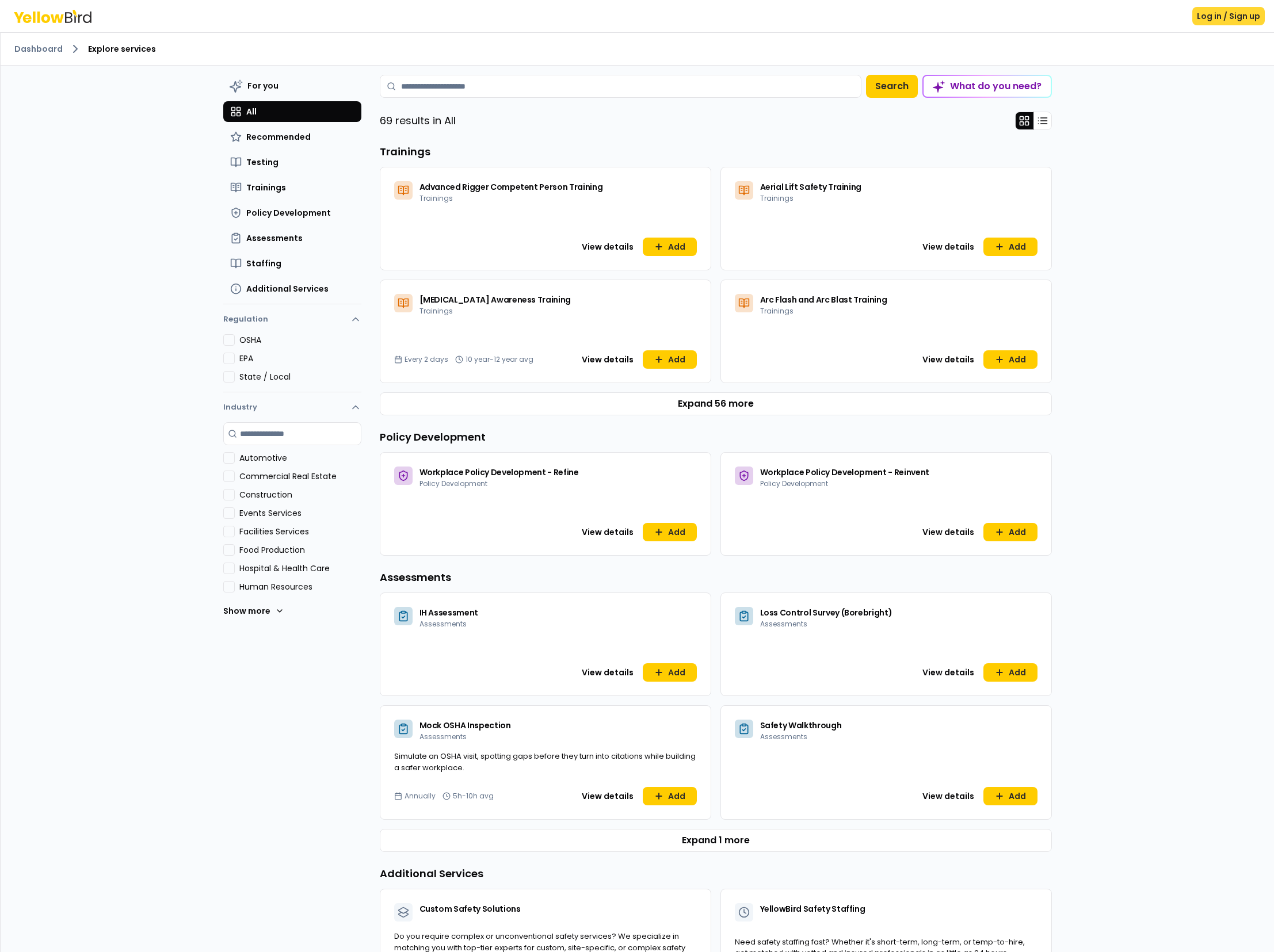
click at [1231, 15] on button "Log in / Sign up" at bounding box center [1228, 16] width 72 height 19
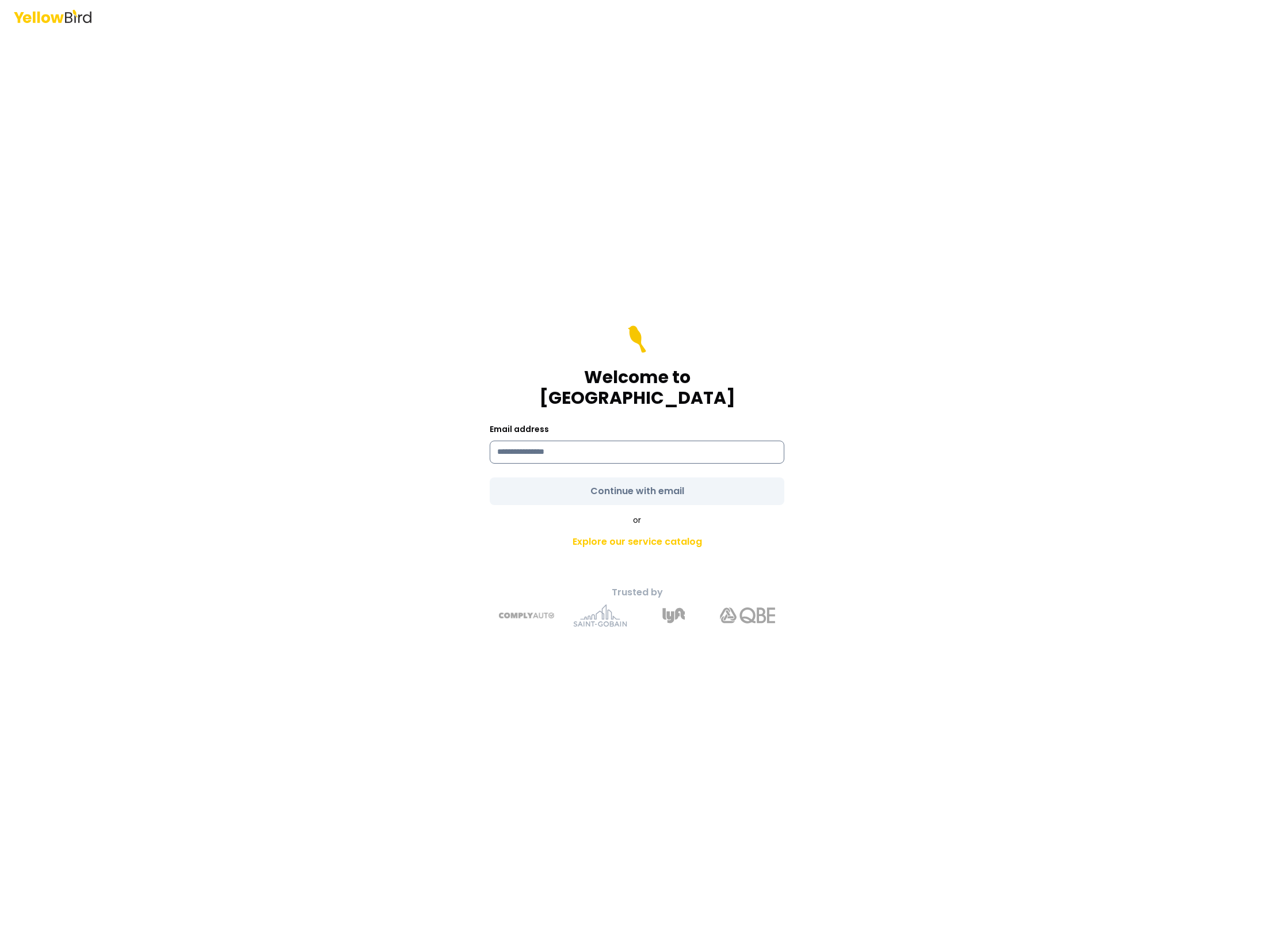
click at [555, 443] on input at bounding box center [636, 452] width 295 height 23
type input "**********"
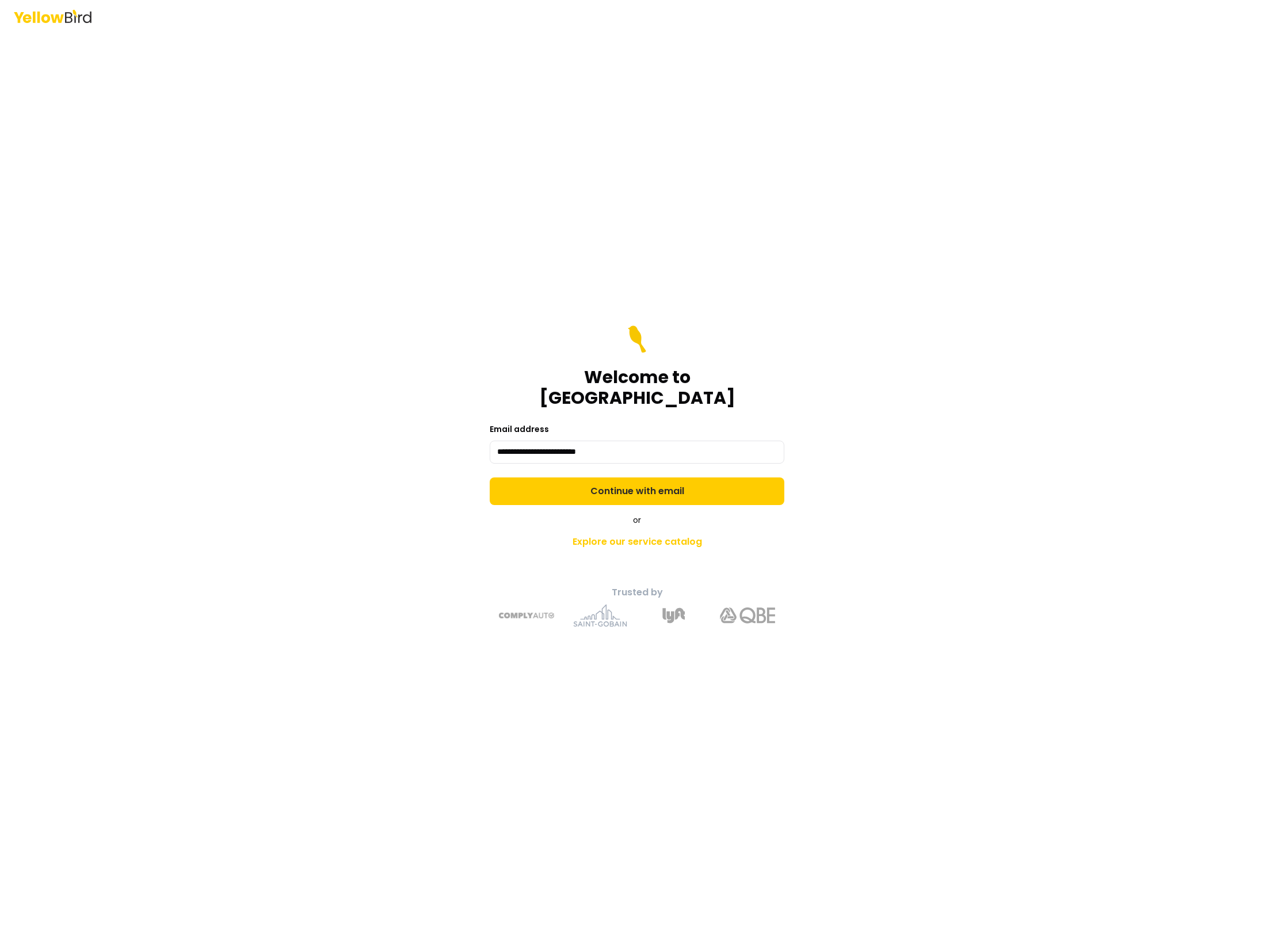
click at [572, 481] on form "**********" at bounding box center [636, 416] width 295 height 179
click at [612, 489] on button "Continue with email" at bounding box center [636, 491] width 295 height 28
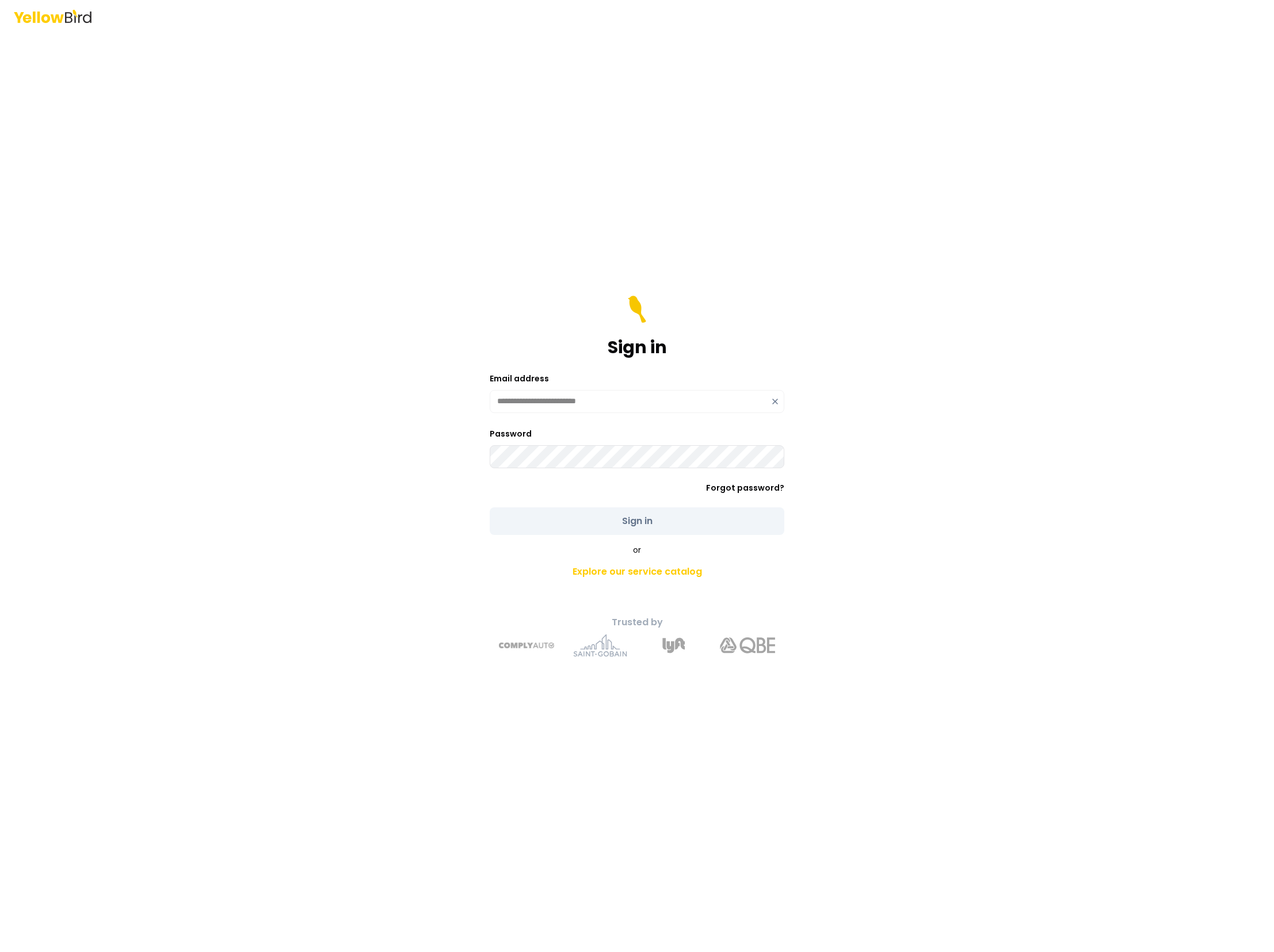
click at [775, 404] on div "**********" at bounding box center [636, 402] width 295 height 23
click at [775, 392] on icon at bounding box center [775, 394] width 9 height 9
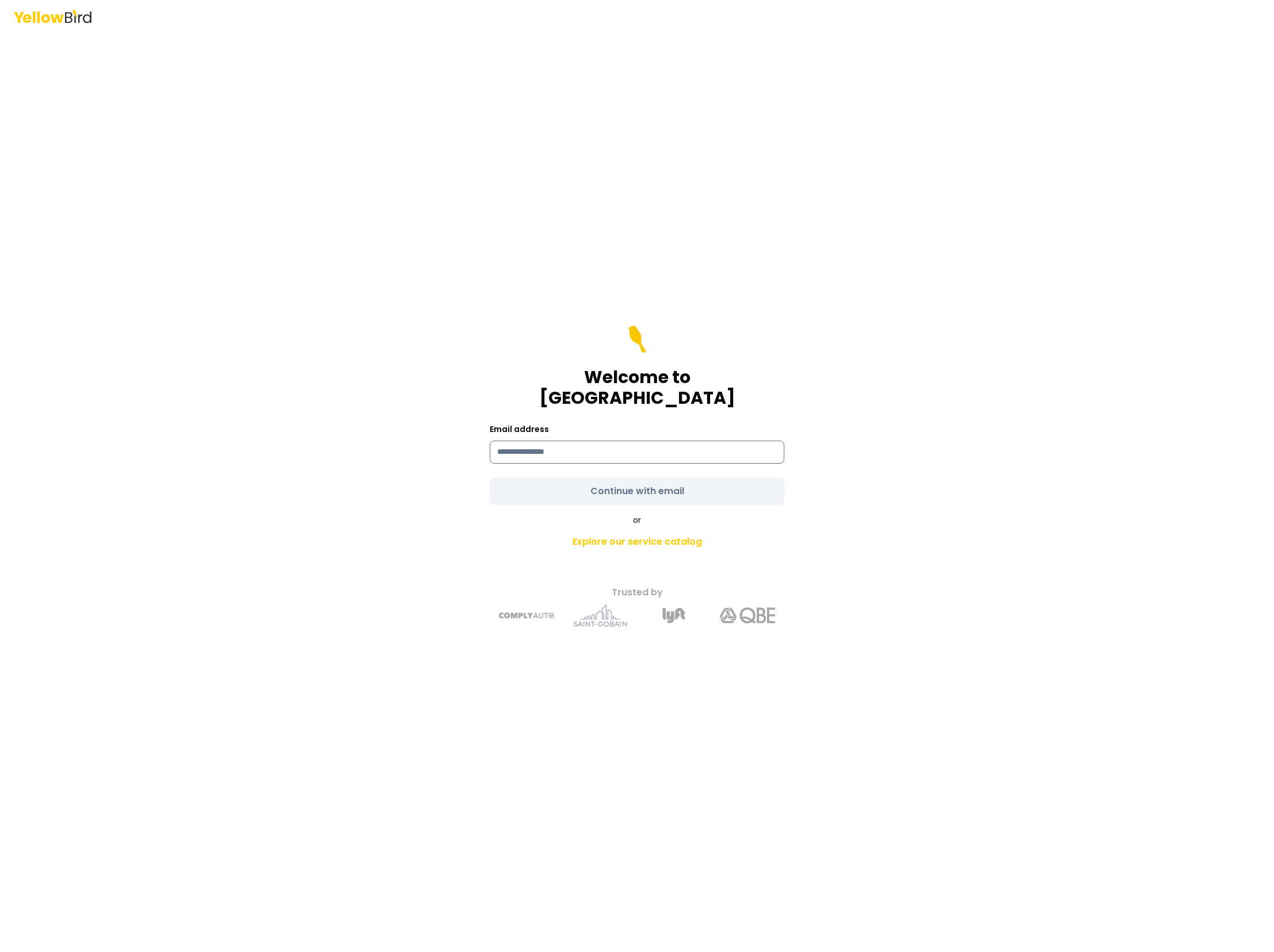
click at [545, 441] on input at bounding box center [636, 452] width 295 height 23
type input "**********"
drag, startPoint x: 958, startPoint y: 485, endPoint x: 934, endPoint y: 484, distance: 24.0
click at [954, 485] on div "**********" at bounding box center [637, 476] width 1274 height 952
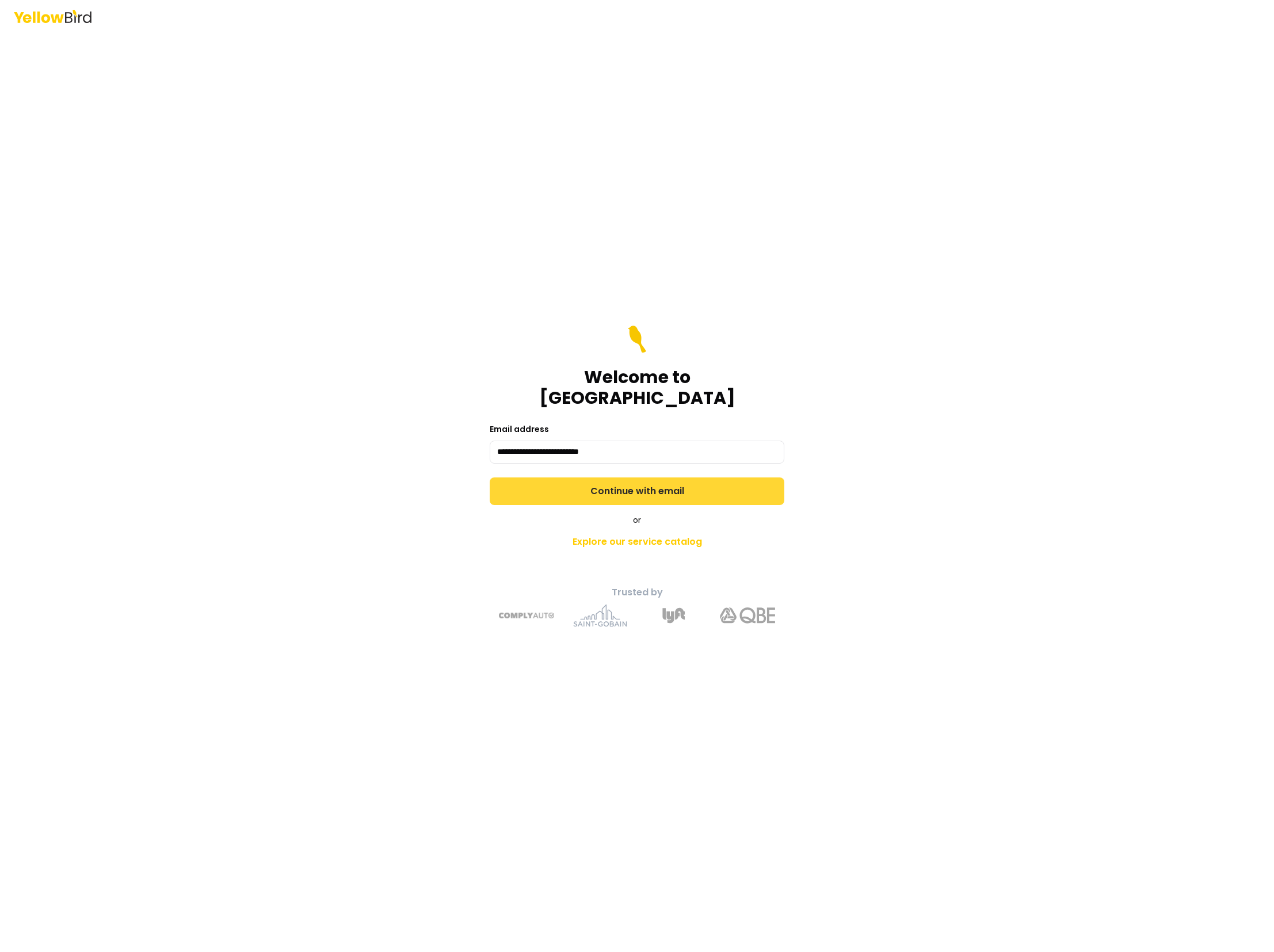
click at [671, 482] on button "Continue with email" at bounding box center [636, 491] width 295 height 28
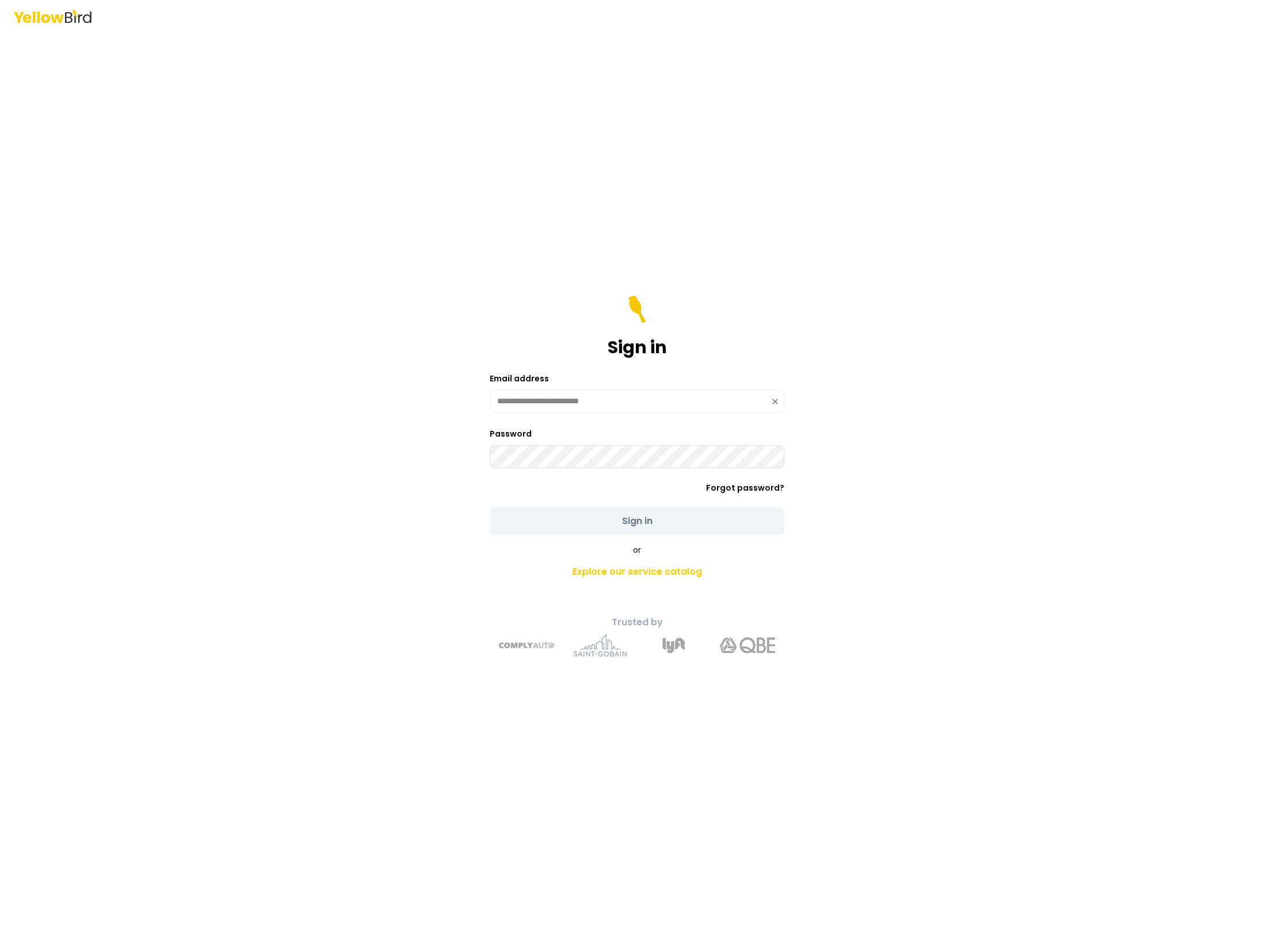
click at [774, 401] on div "**********" at bounding box center [636, 402] width 295 height 23
click at [773, 393] on icon at bounding box center [775, 394] width 9 height 9
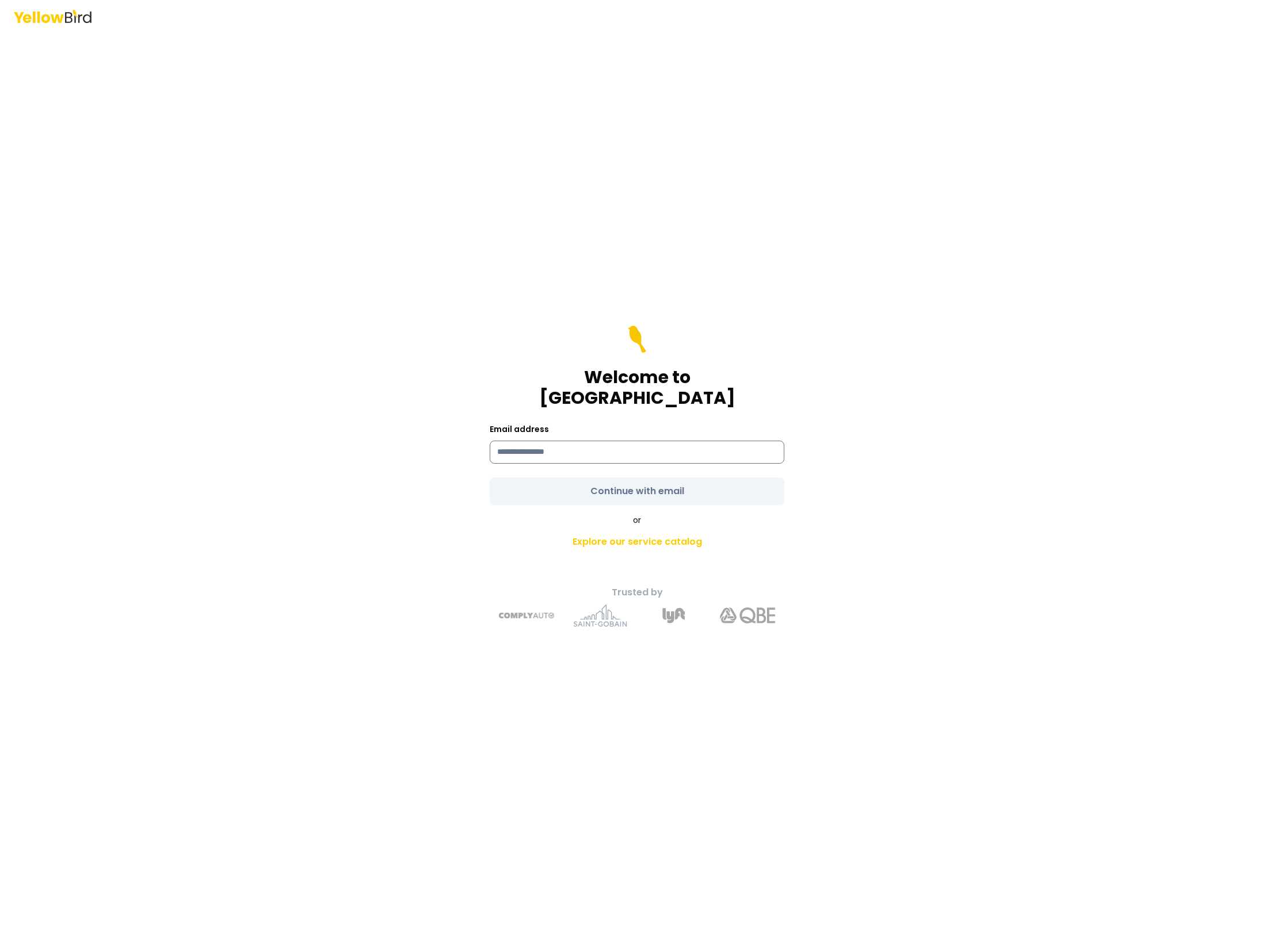
click at [521, 441] on input at bounding box center [636, 452] width 295 height 23
type input "**********"
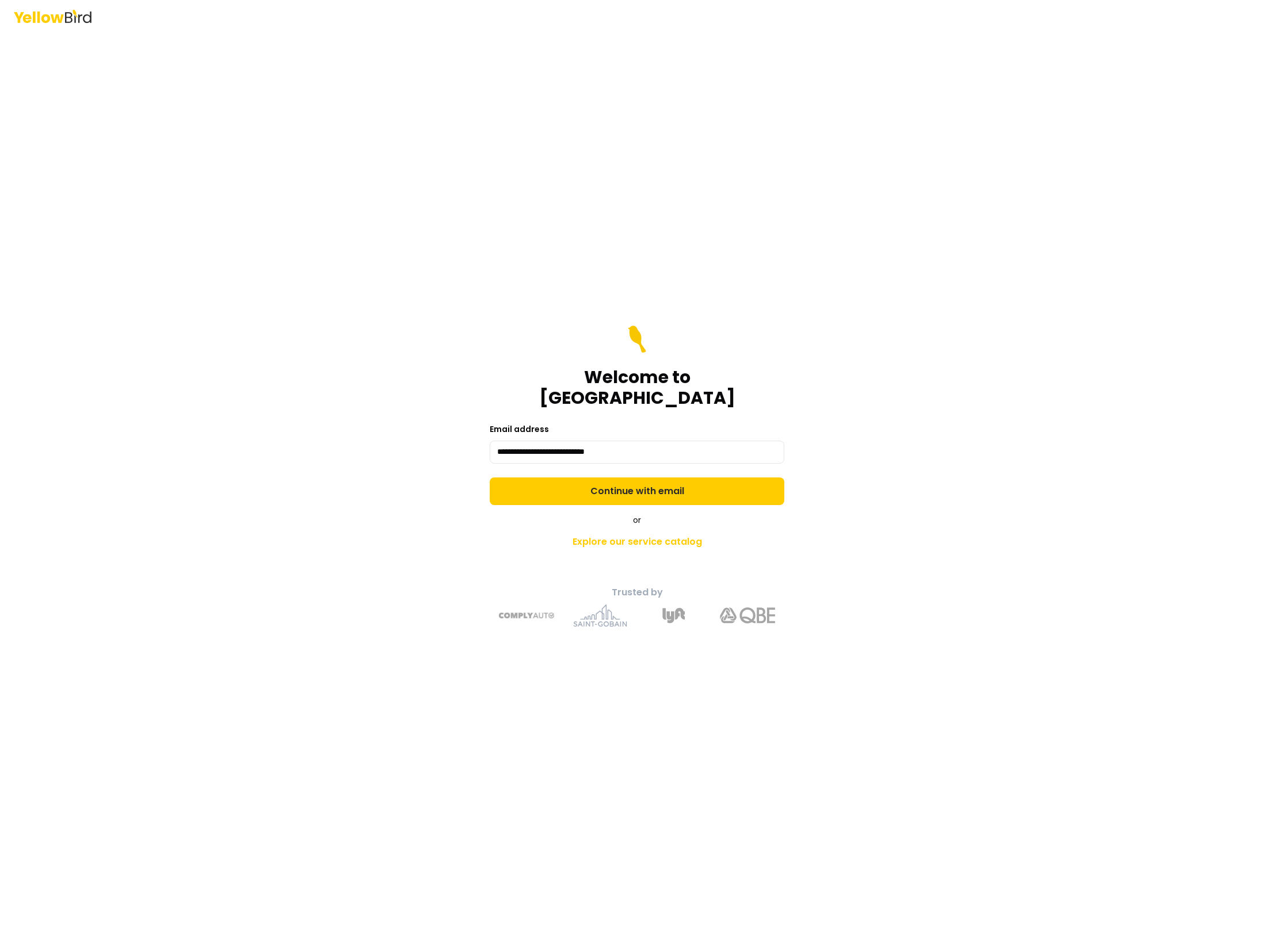
click at [598, 475] on form "**********" at bounding box center [636, 416] width 295 height 179
click at [609, 481] on button "Continue with email" at bounding box center [636, 491] width 295 height 28
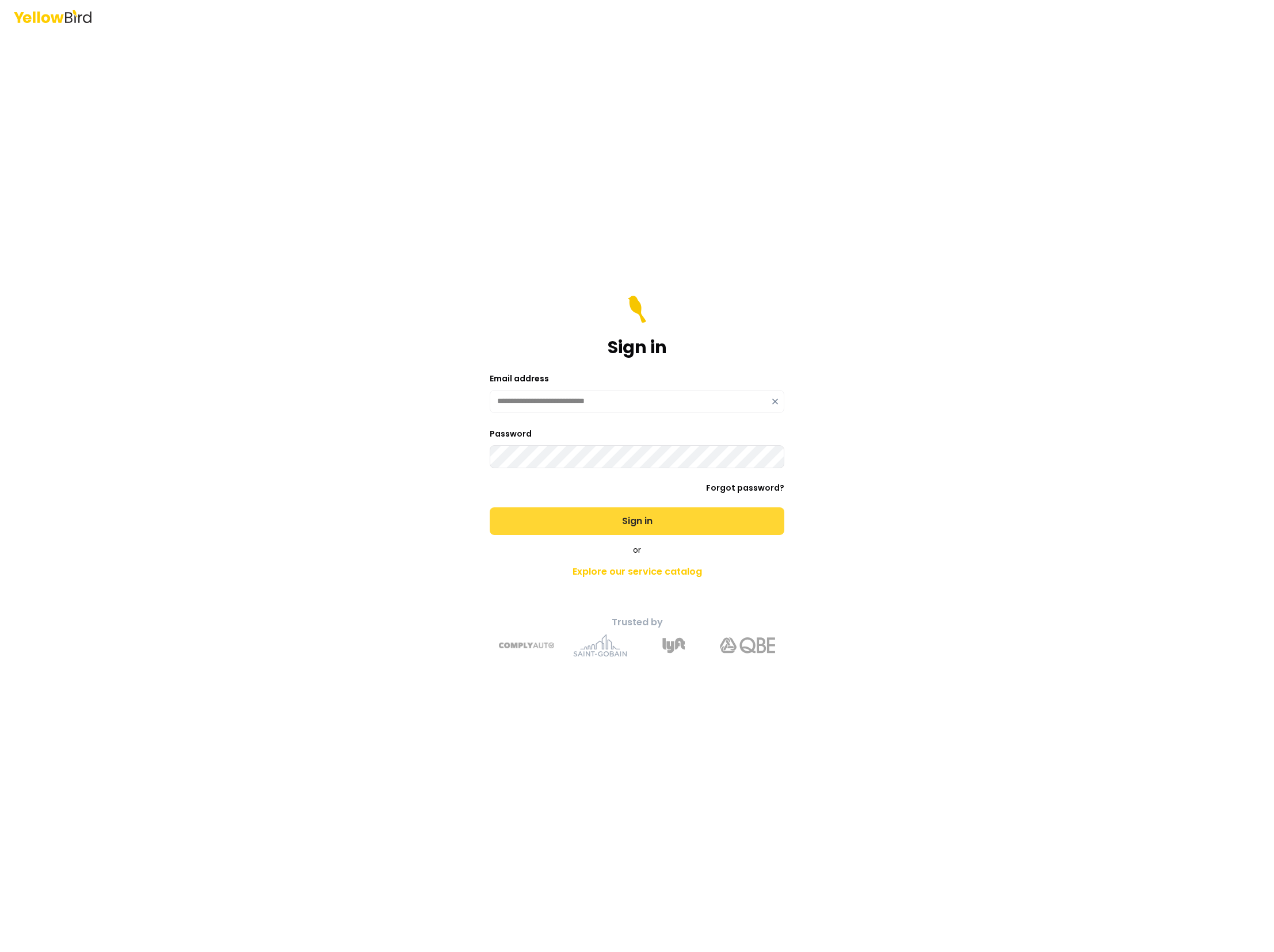
click at [642, 519] on button "Sign in" at bounding box center [636, 521] width 295 height 28
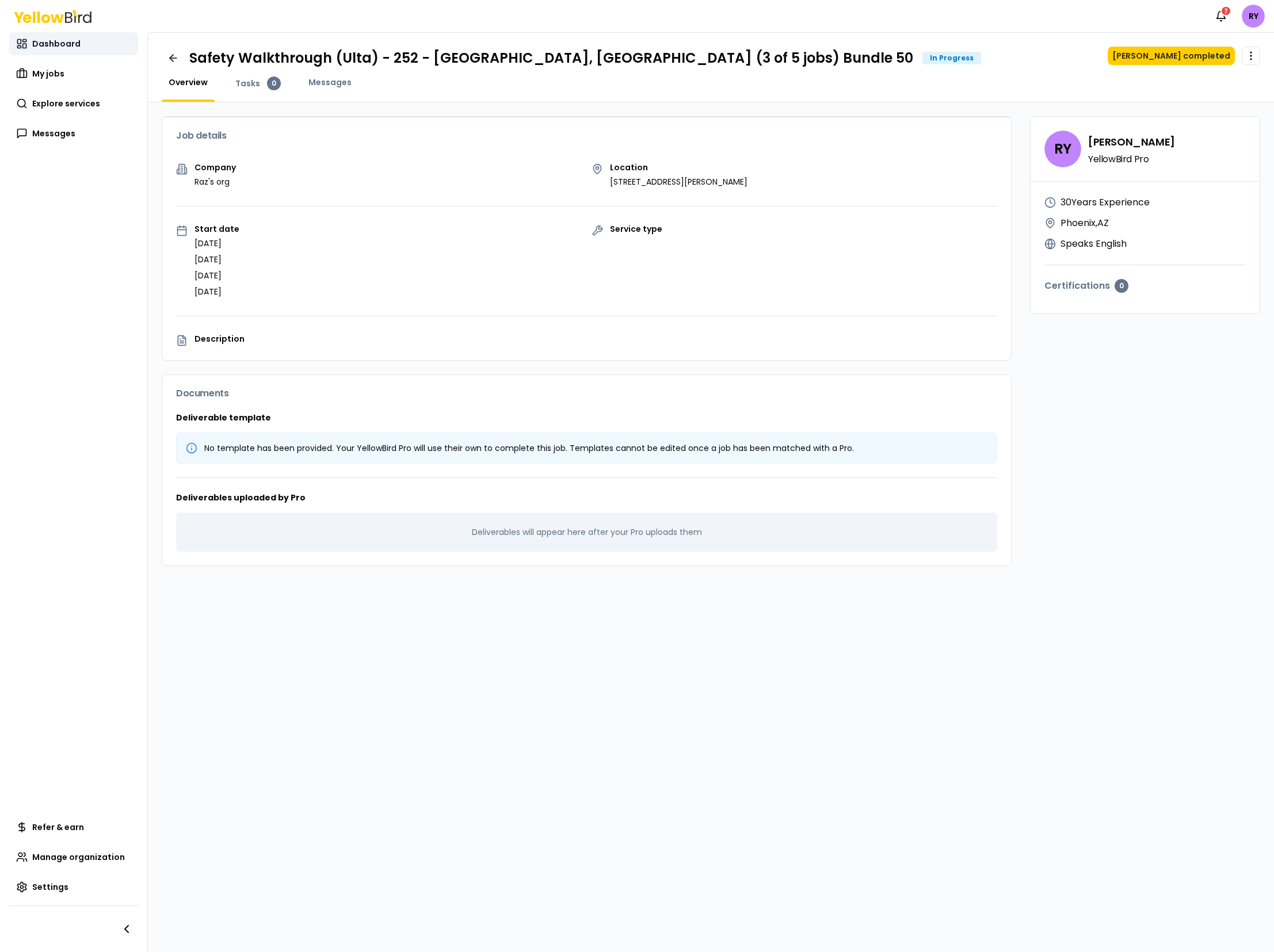
click at [43, 44] on span "Dashboard" at bounding box center [56, 43] width 49 height 11
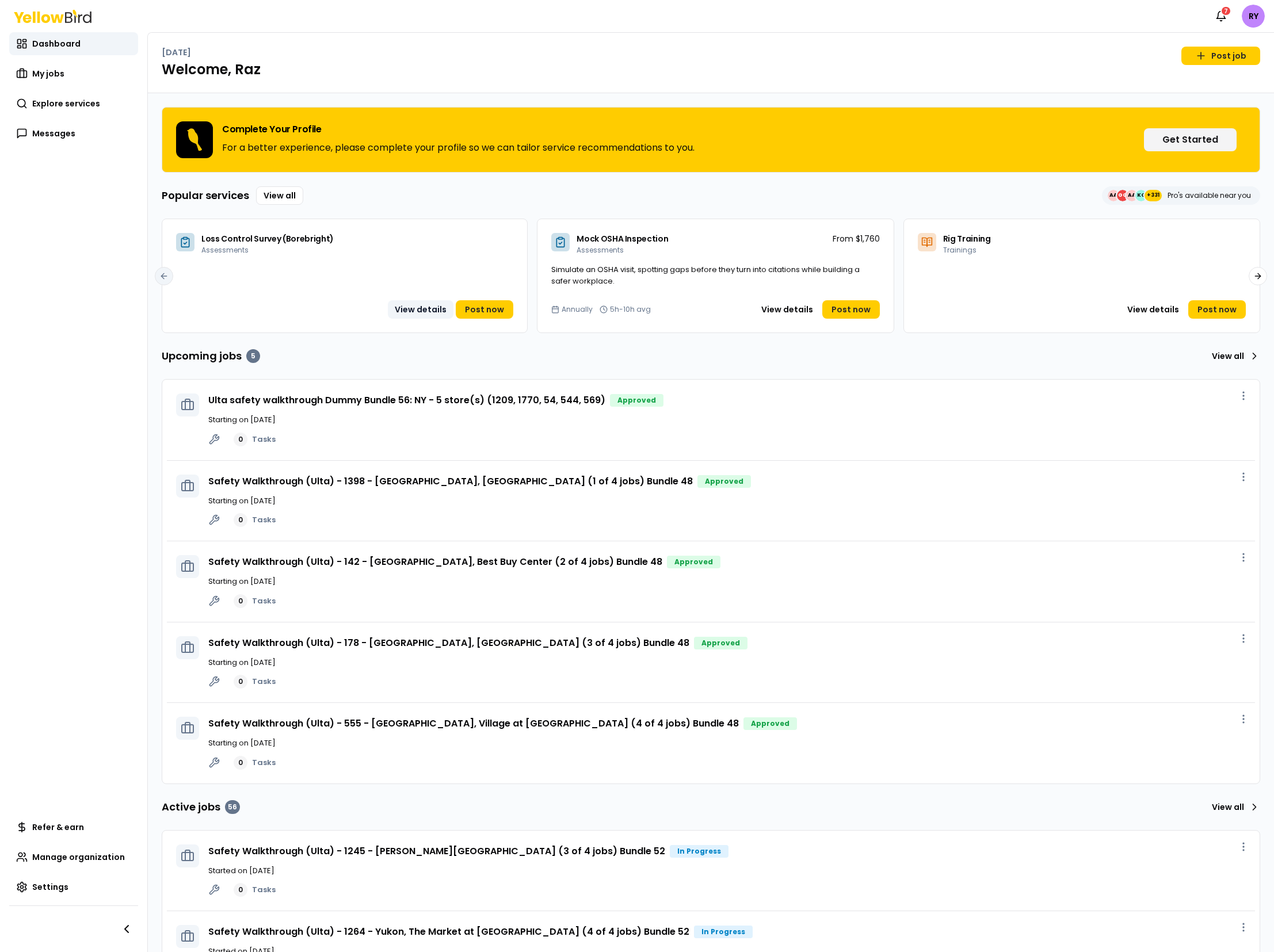
click at [423, 313] on button "View details" at bounding box center [420, 310] width 66 height 19
click at [791, 312] on button "View details" at bounding box center [787, 310] width 66 height 19
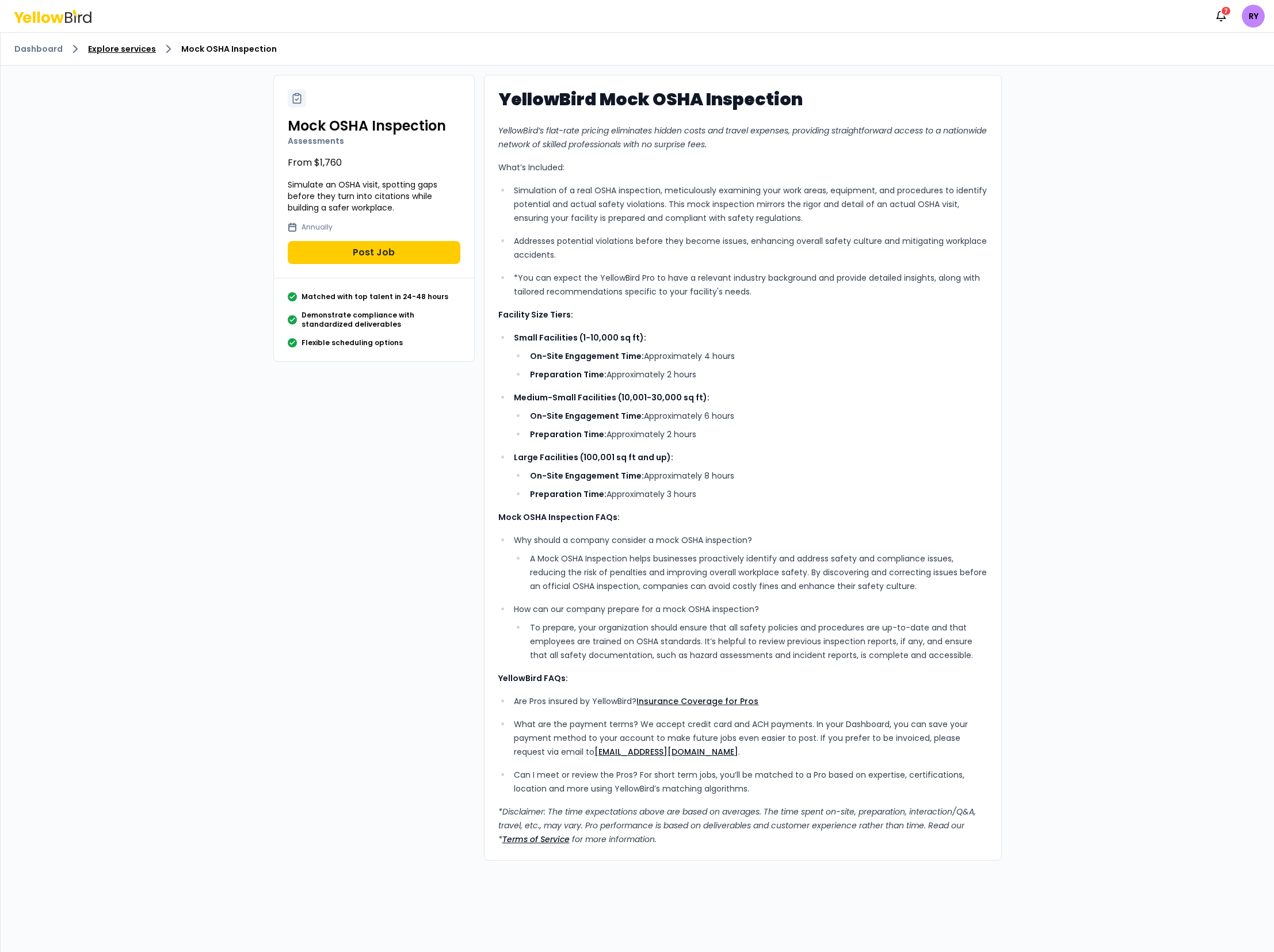
click at [138, 52] on link "Explore services" at bounding box center [122, 49] width 68 height 11
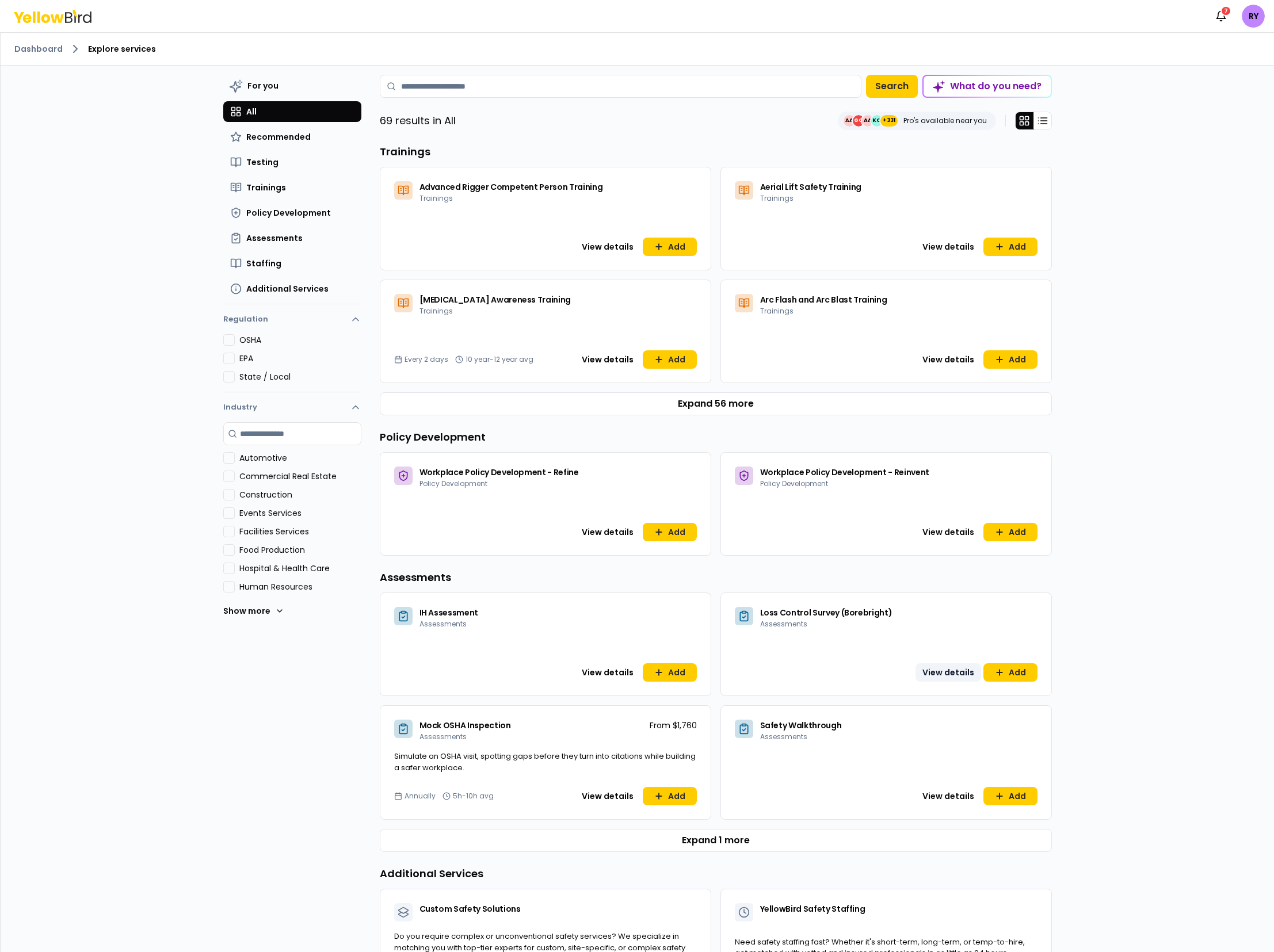
click at [938, 673] on button "View details" at bounding box center [948, 673] width 66 height 19
click at [604, 794] on button "View details" at bounding box center [607, 796] width 66 height 19
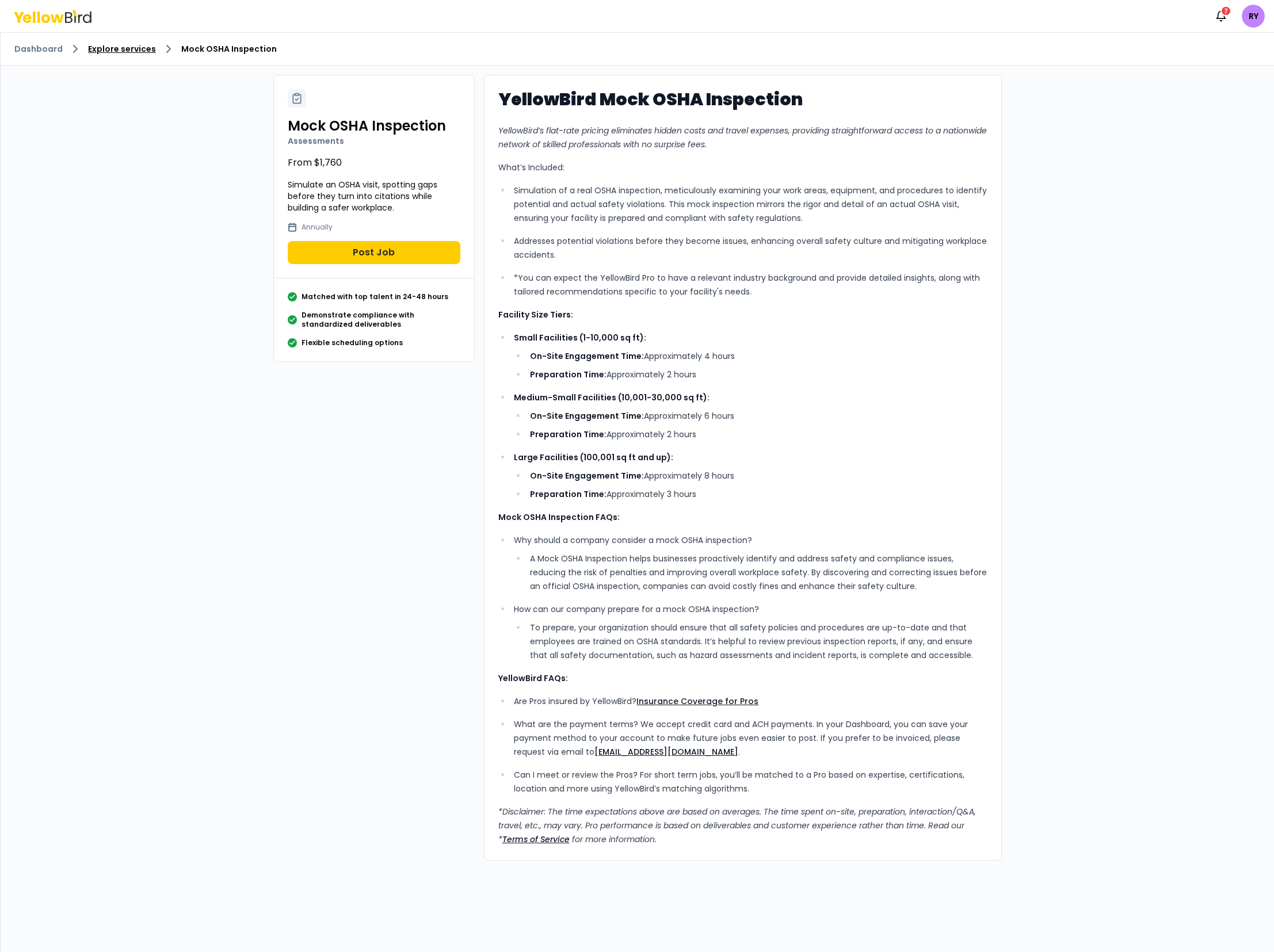
click at [118, 51] on link "Explore services" at bounding box center [122, 49] width 68 height 11
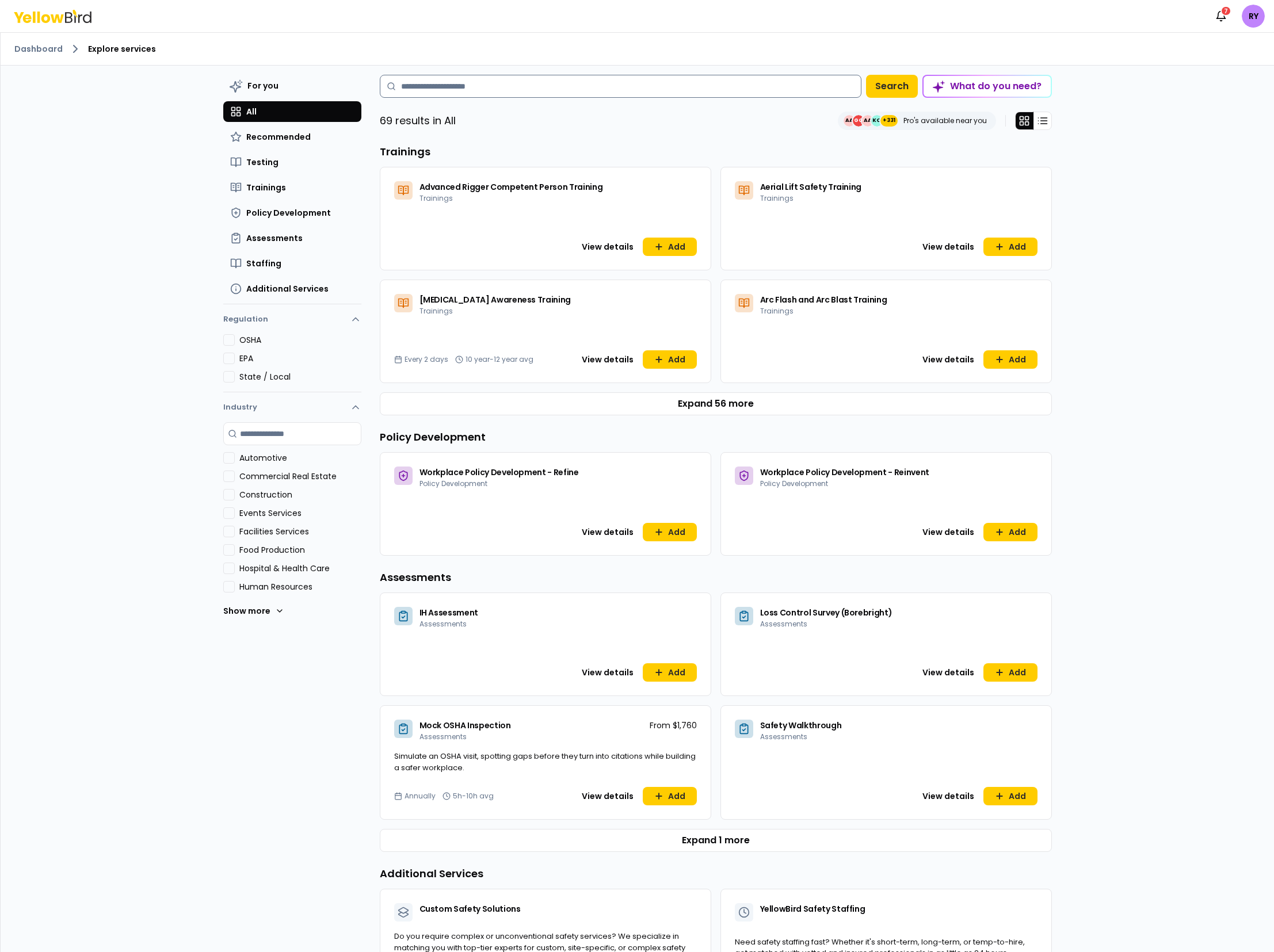
click at [613, 79] on input at bounding box center [620, 86] width 481 height 23
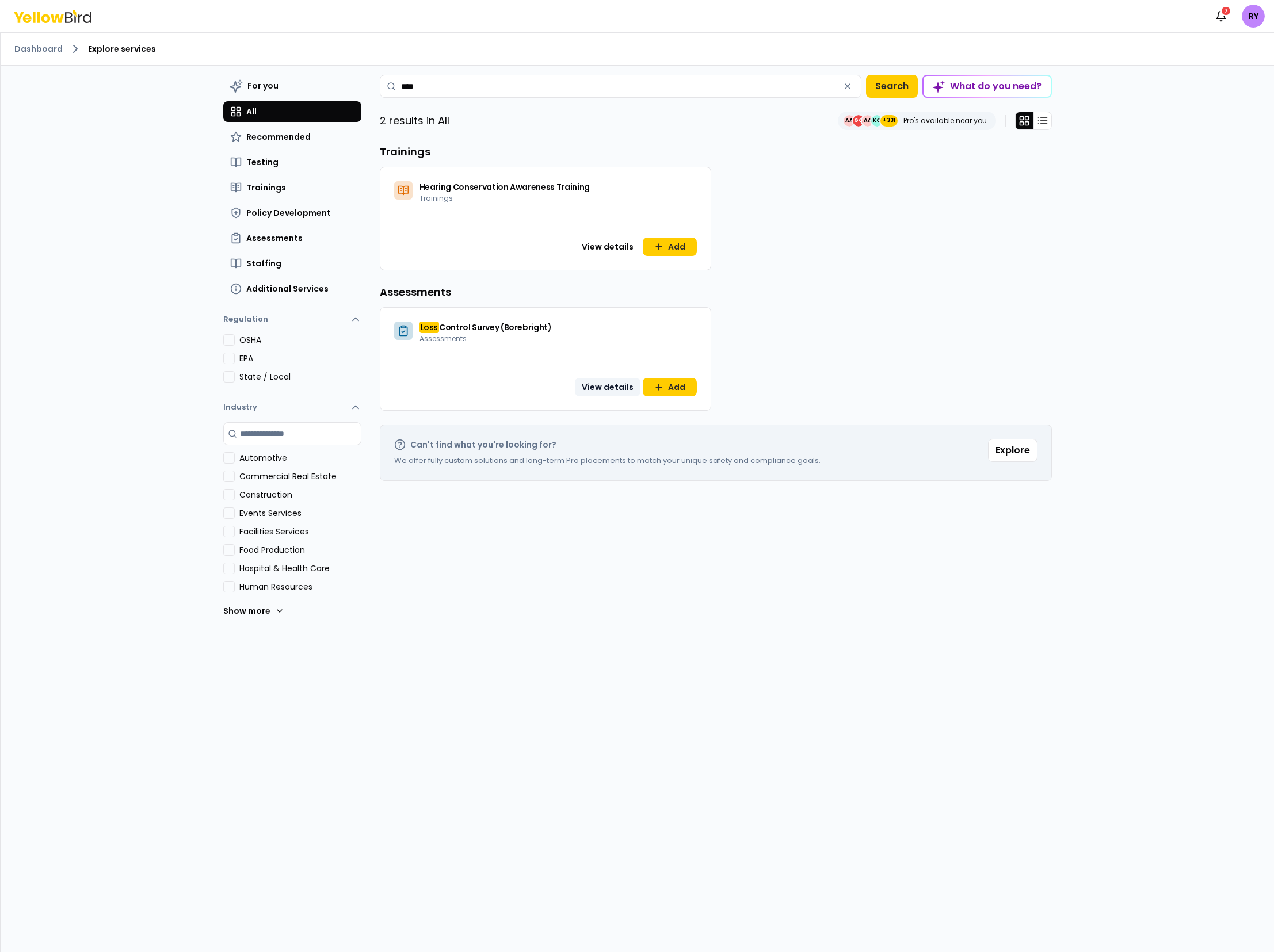
type input "****"
click at [607, 388] on button "View details" at bounding box center [607, 388] width 66 height 19
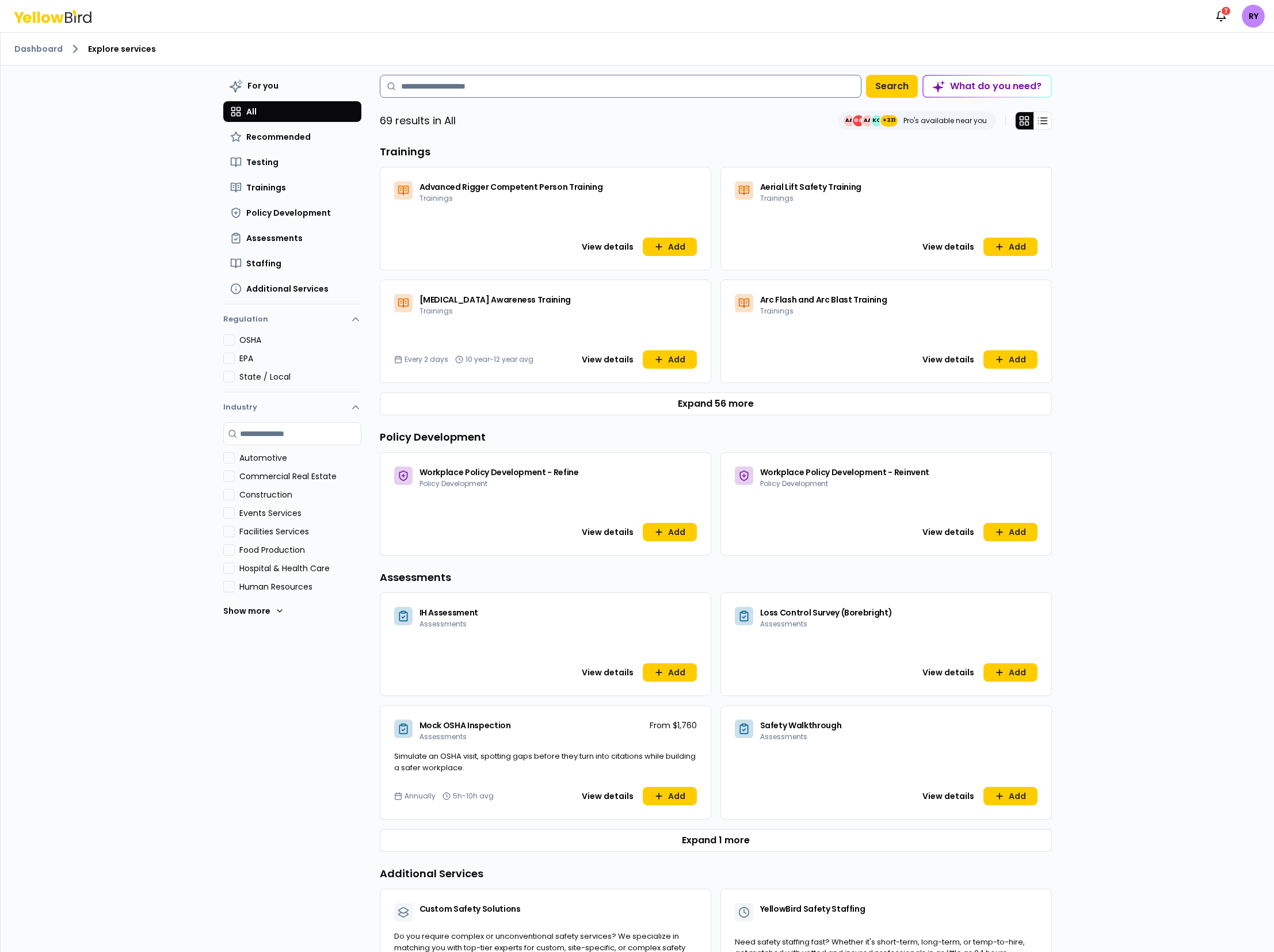
click at [455, 88] on input at bounding box center [620, 86] width 481 height 23
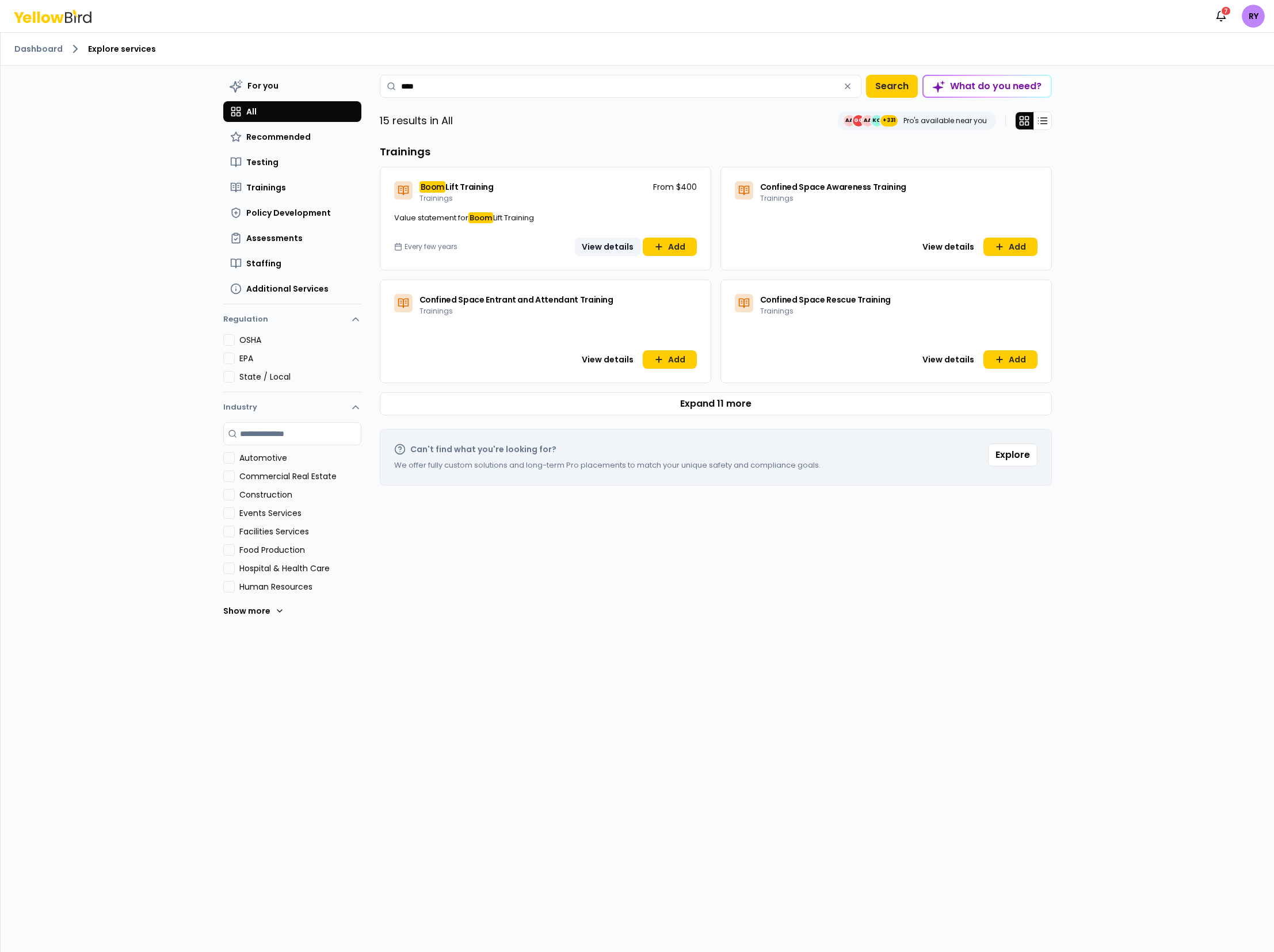
type input "****"
click at [613, 247] on button "View details" at bounding box center [607, 247] width 66 height 19
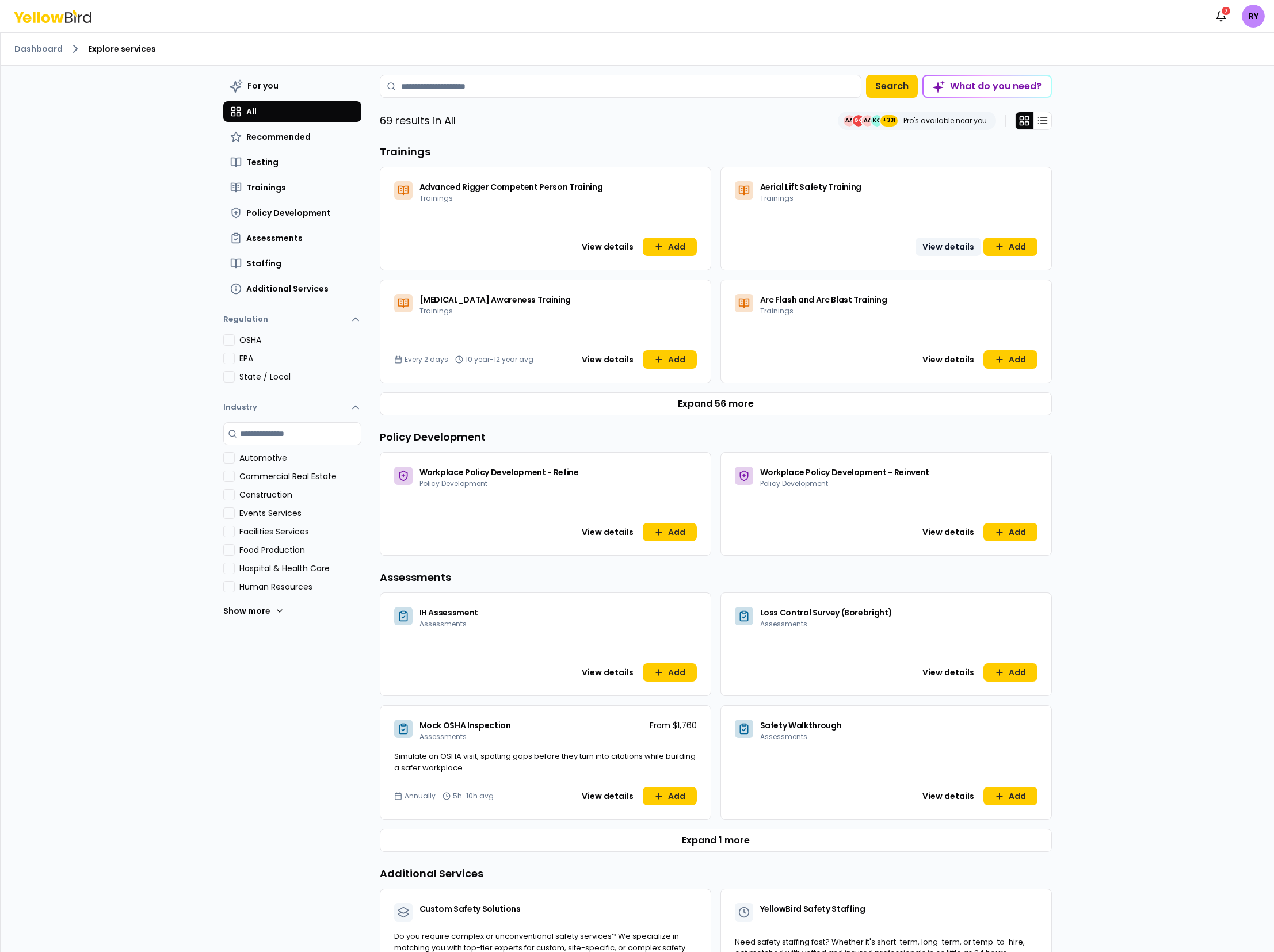
click at [946, 246] on button "View details" at bounding box center [948, 247] width 66 height 19
click at [425, 88] on input at bounding box center [620, 86] width 481 height 23
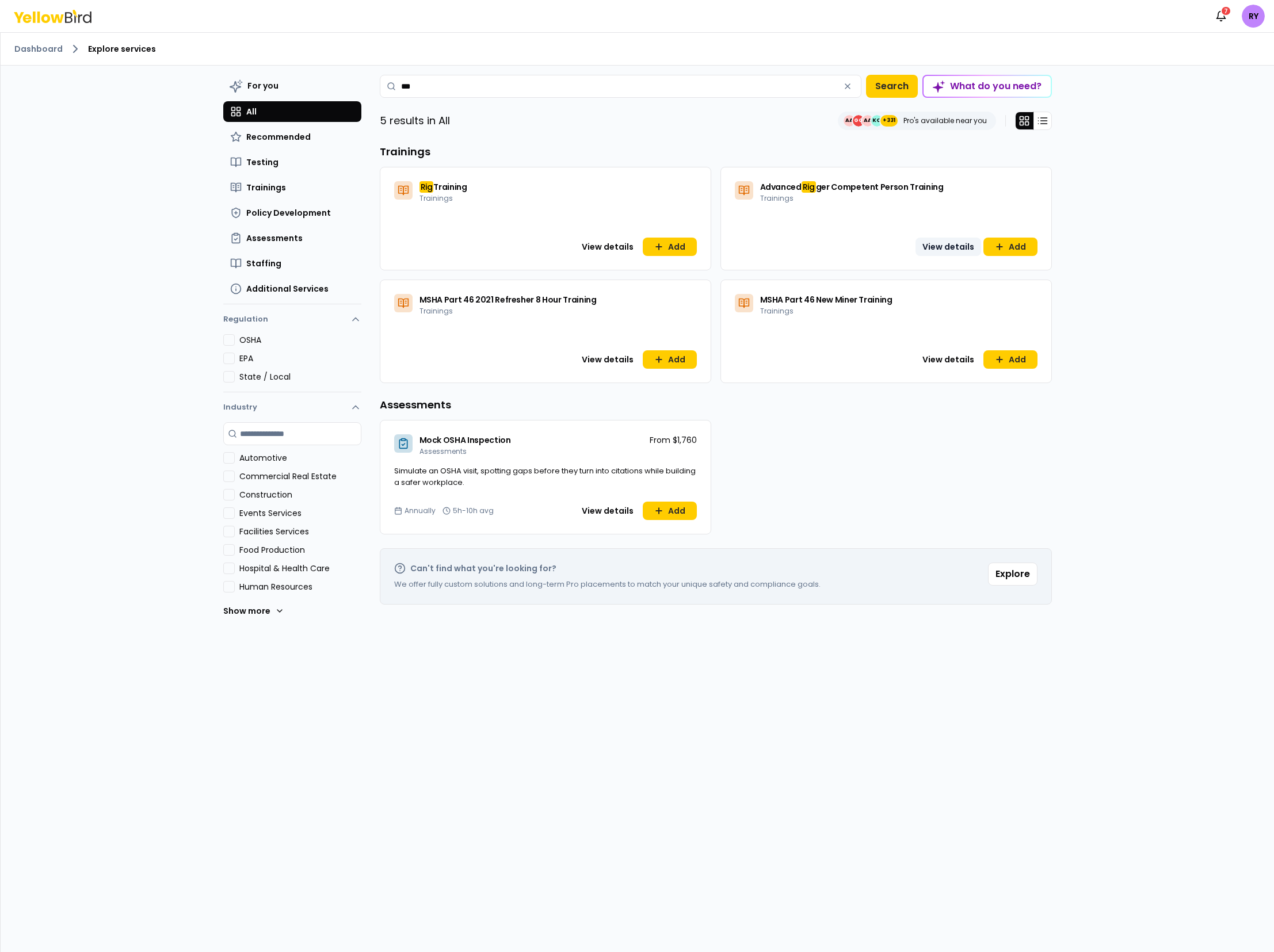
type input "***"
click at [947, 245] on button "View details" at bounding box center [948, 247] width 66 height 19
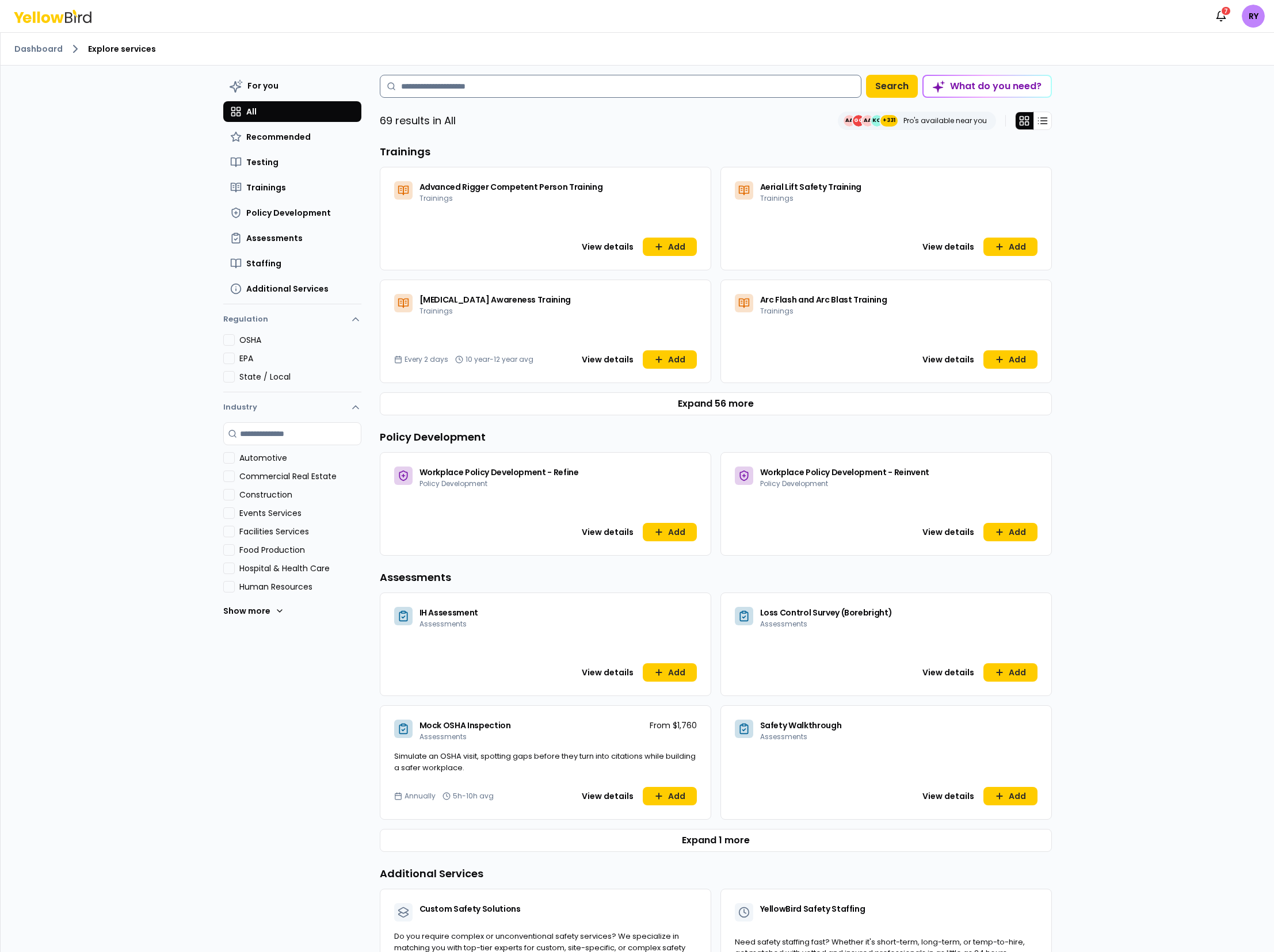
click at [450, 82] on input at bounding box center [620, 86] width 481 height 23
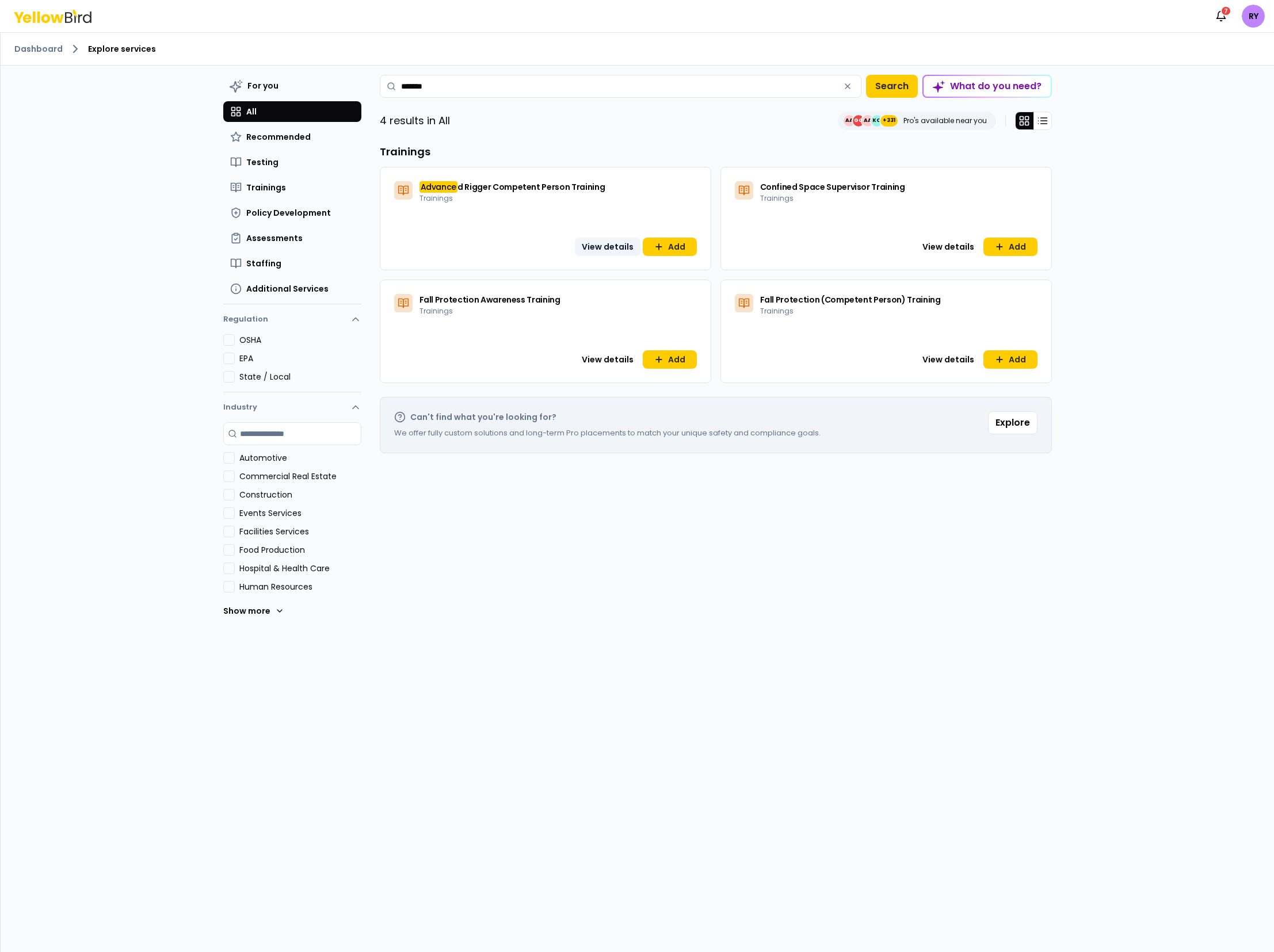
type input "*******"
click at [600, 248] on button "View details" at bounding box center [607, 247] width 66 height 19
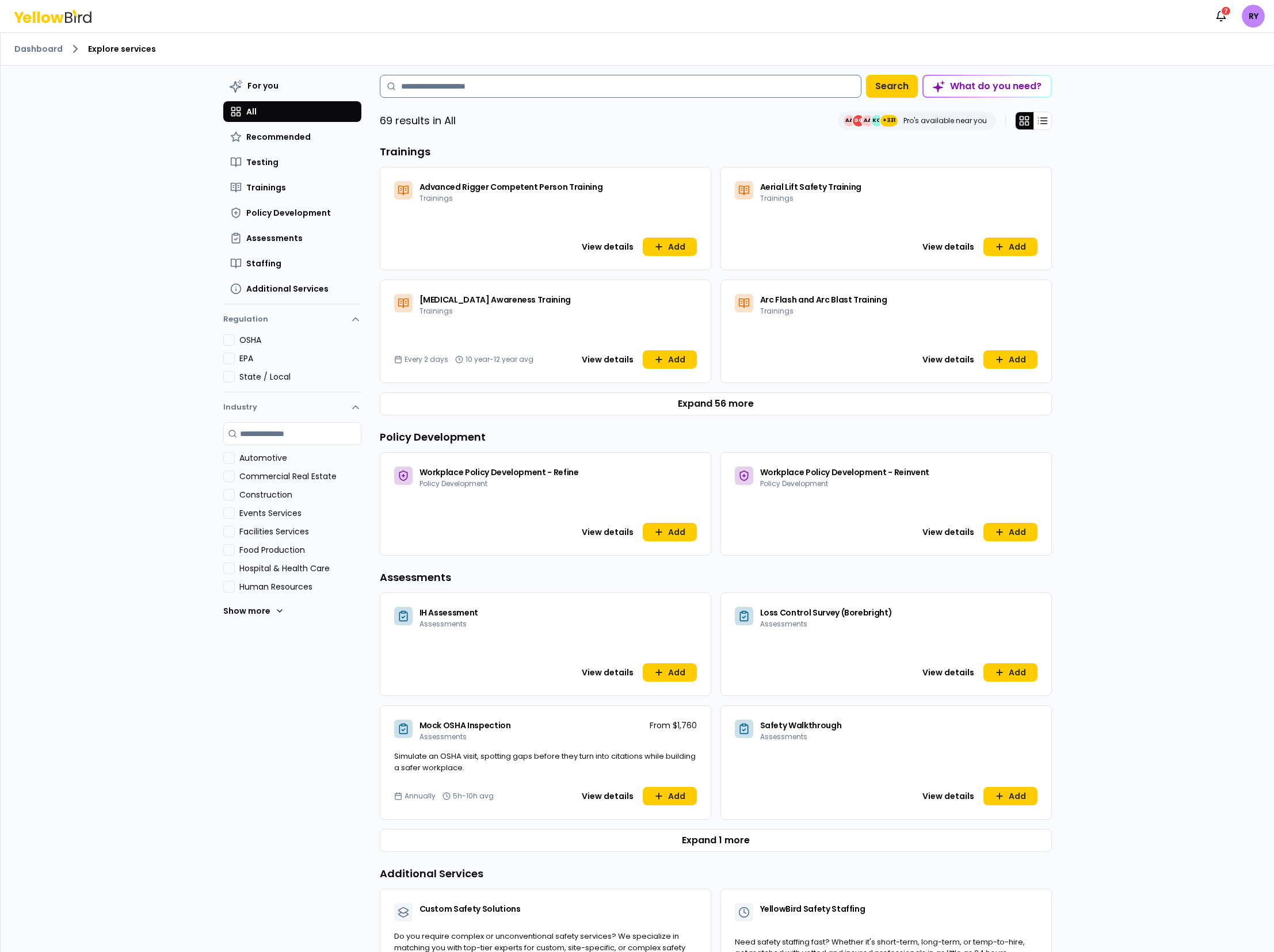
click at [457, 78] on input at bounding box center [620, 86] width 481 height 23
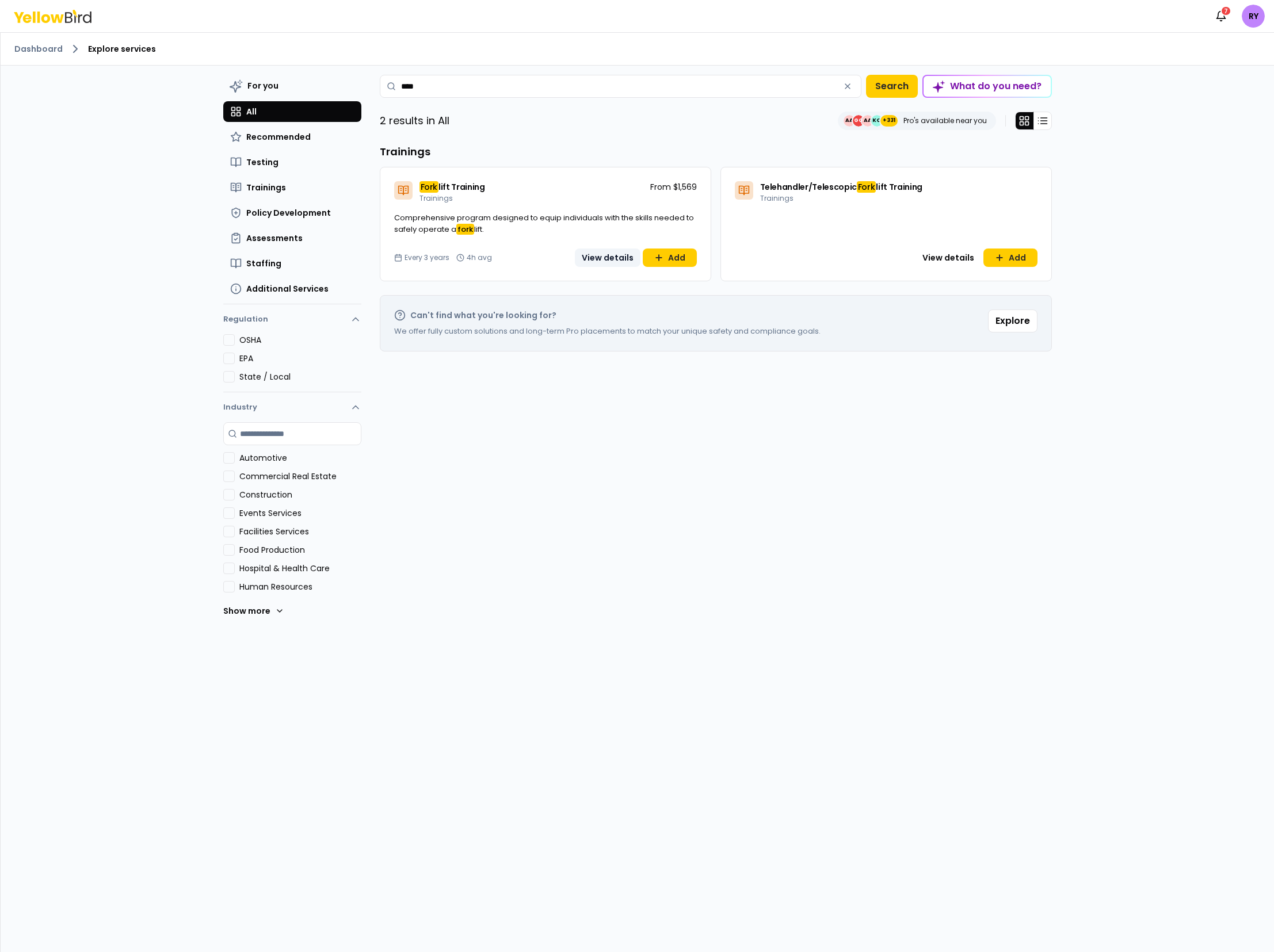
type input "****"
click at [610, 257] on button "View details" at bounding box center [607, 258] width 66 height 19
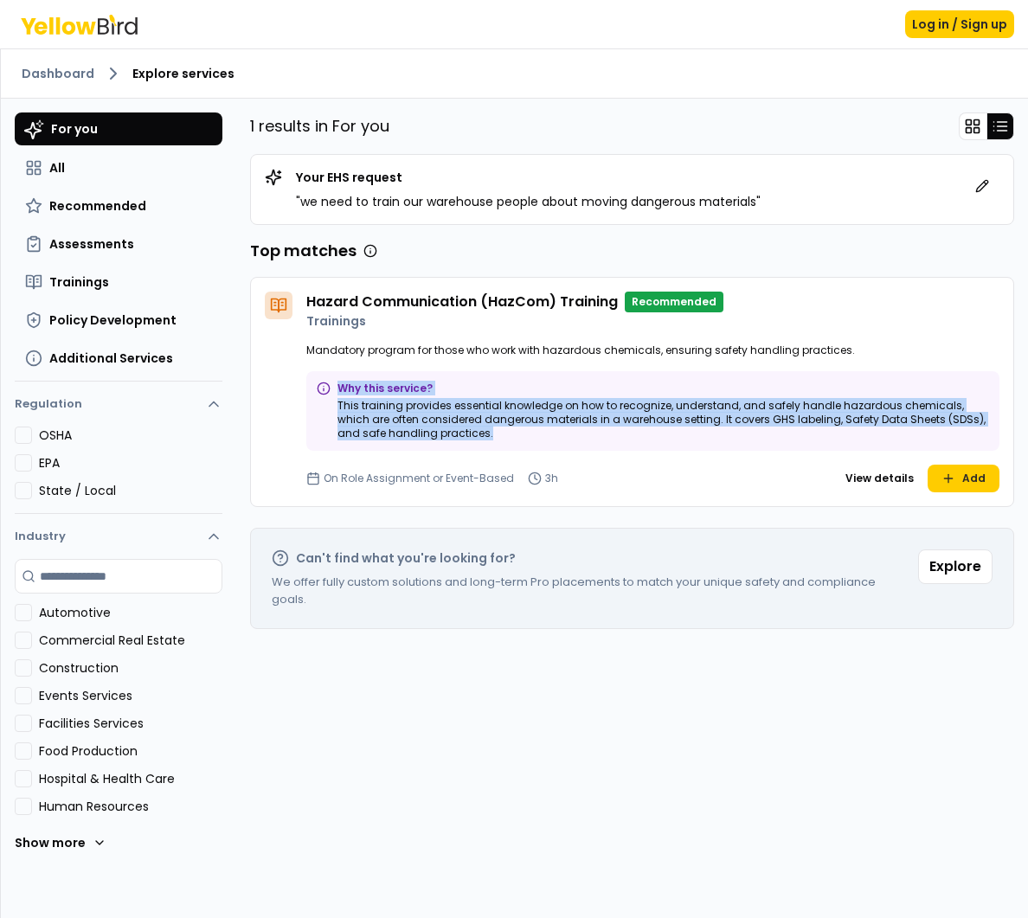
drag, startPoint x: 376, startPoint y: 393, endPoint x: 537, endPoint y: 434, distance: 166.2
click at [537, 434] on div "Why this service? This training provides essential knowledge on how to recogniz…" at bounding box center [652, 411] width 693 height 80
